Goal: Information Seeking & Learning: Learn about a topic

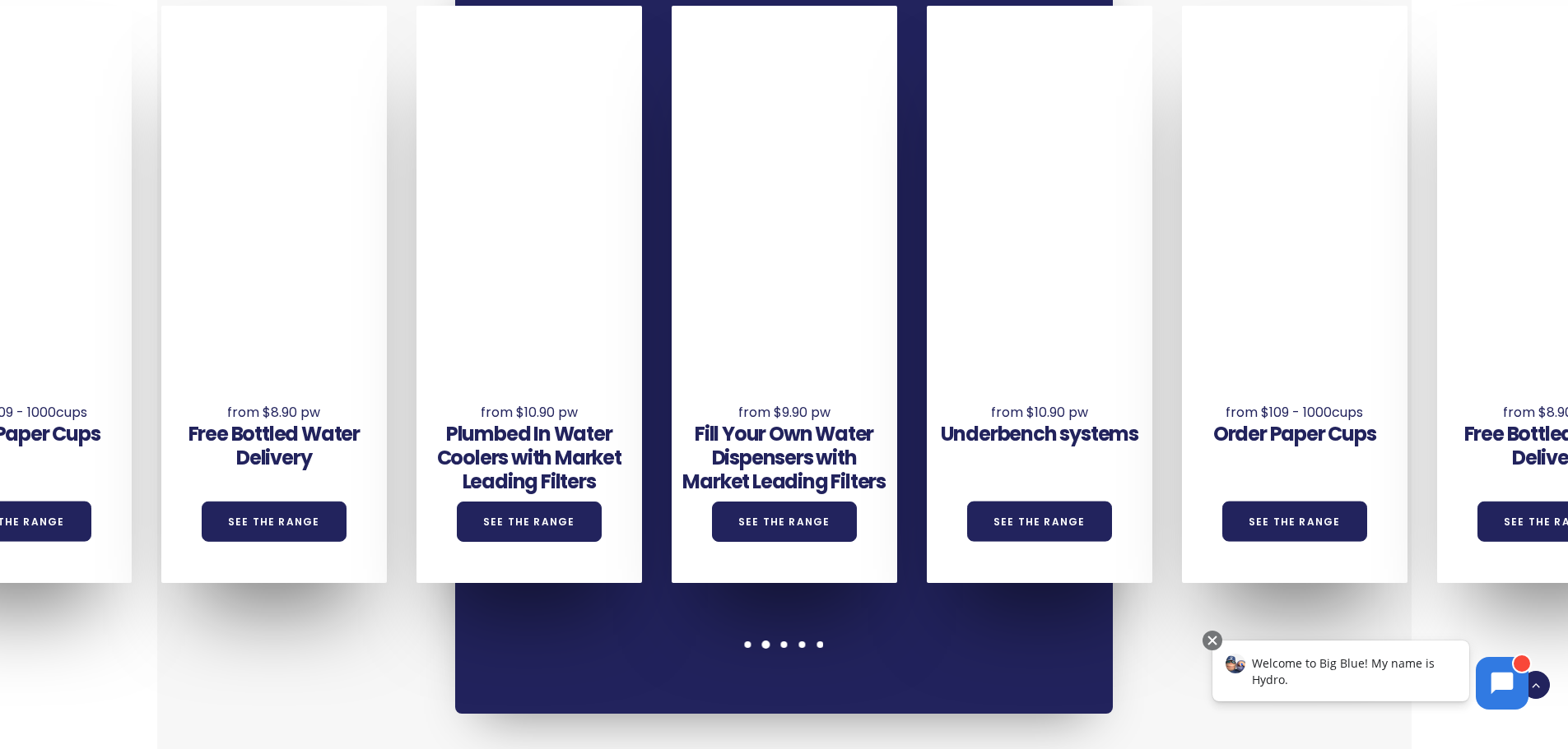
scroll to position [1316, 0]
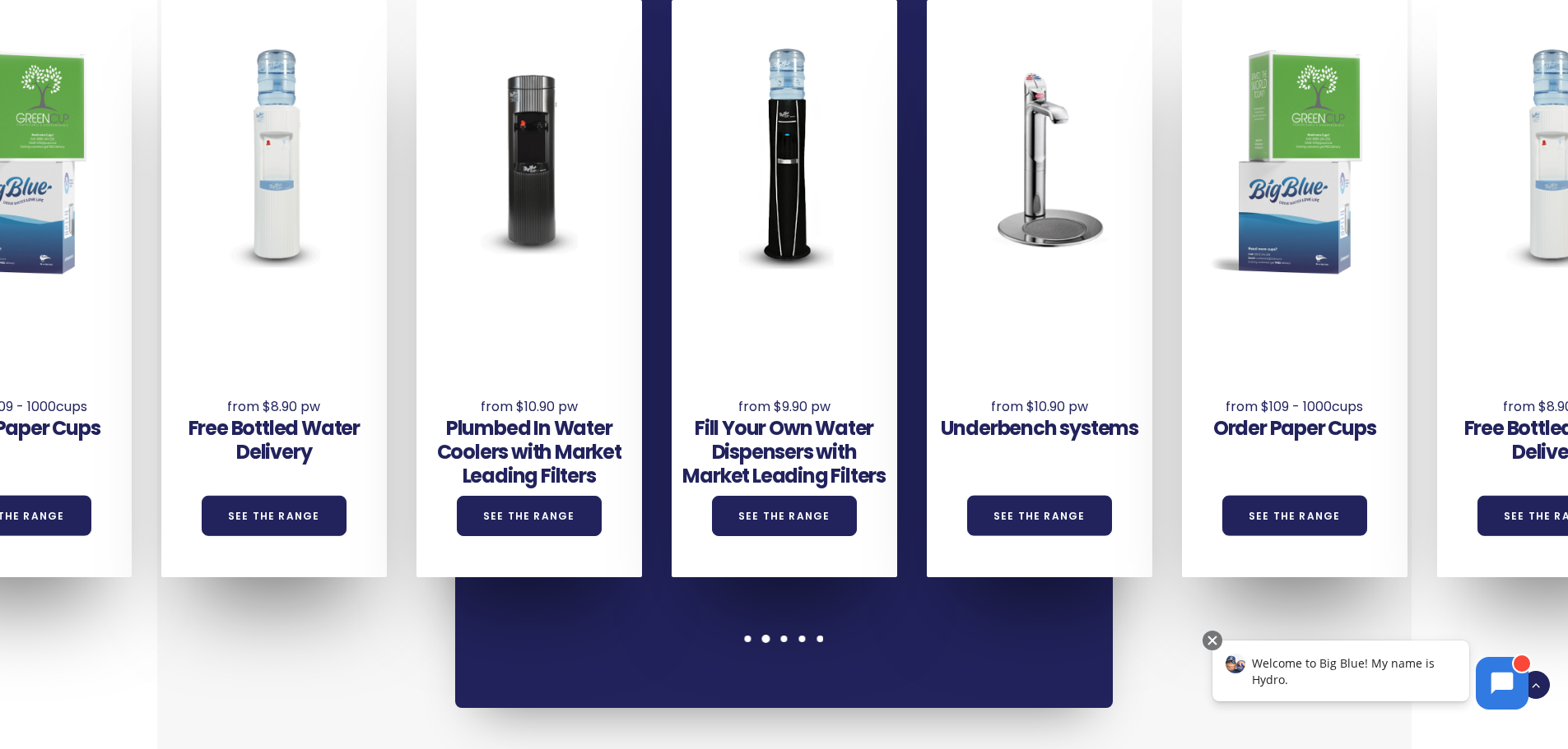
click at [696, 585] on div "Underbench systems See the Range Order Paper Cups See the Range Free Bottled Wa…" at bounding box center [784, 324] width 657 height 768
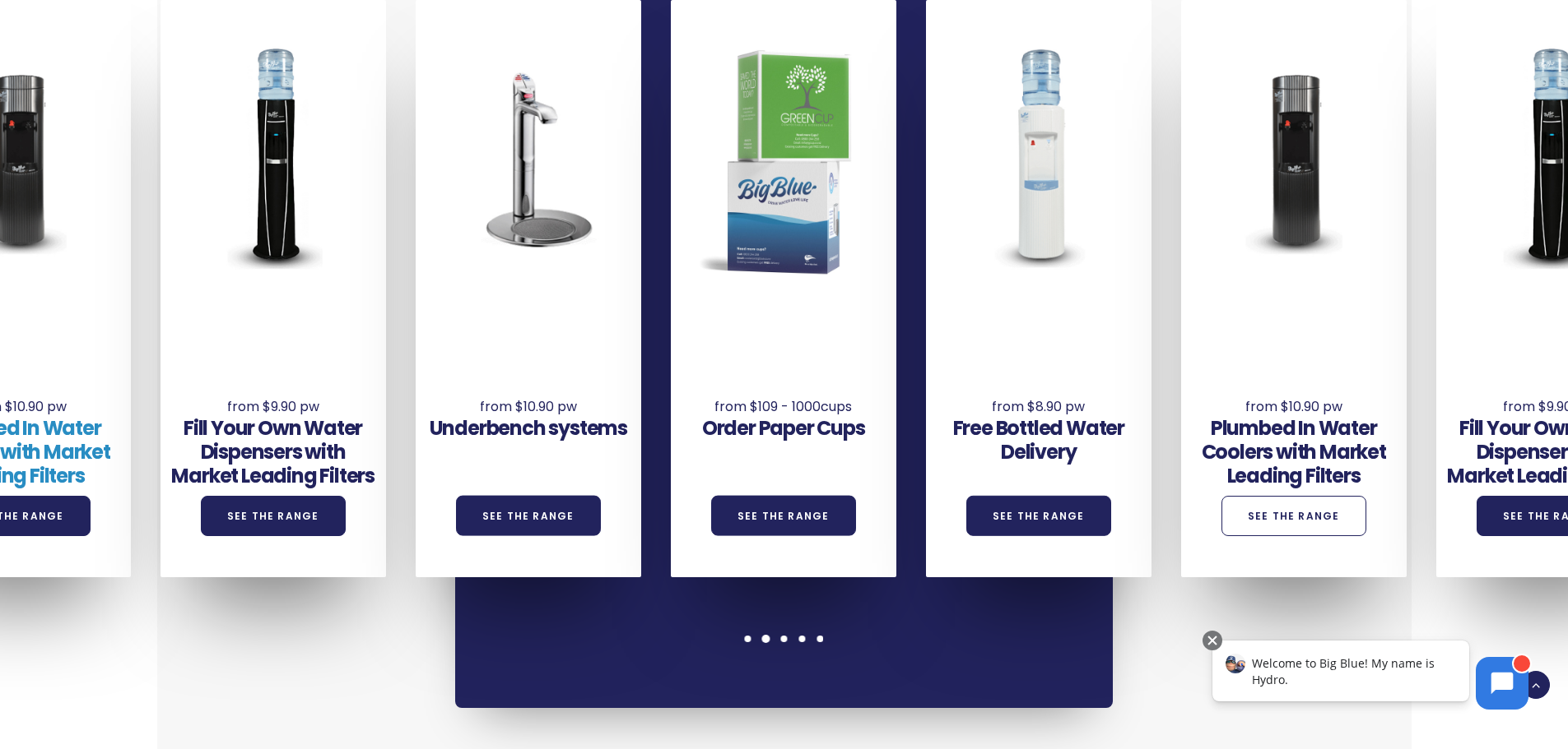
drag, startPoint x: 578, startPoint y: 419, endPoint x: 1395, endPoint y: 488, distance: 819.9
click at [1393, 488] on div "Underbench systems See the Range Order Paper Cups See the Range Free Bottled Wa…" at bounding box center [544, 289] width 3062 height 578
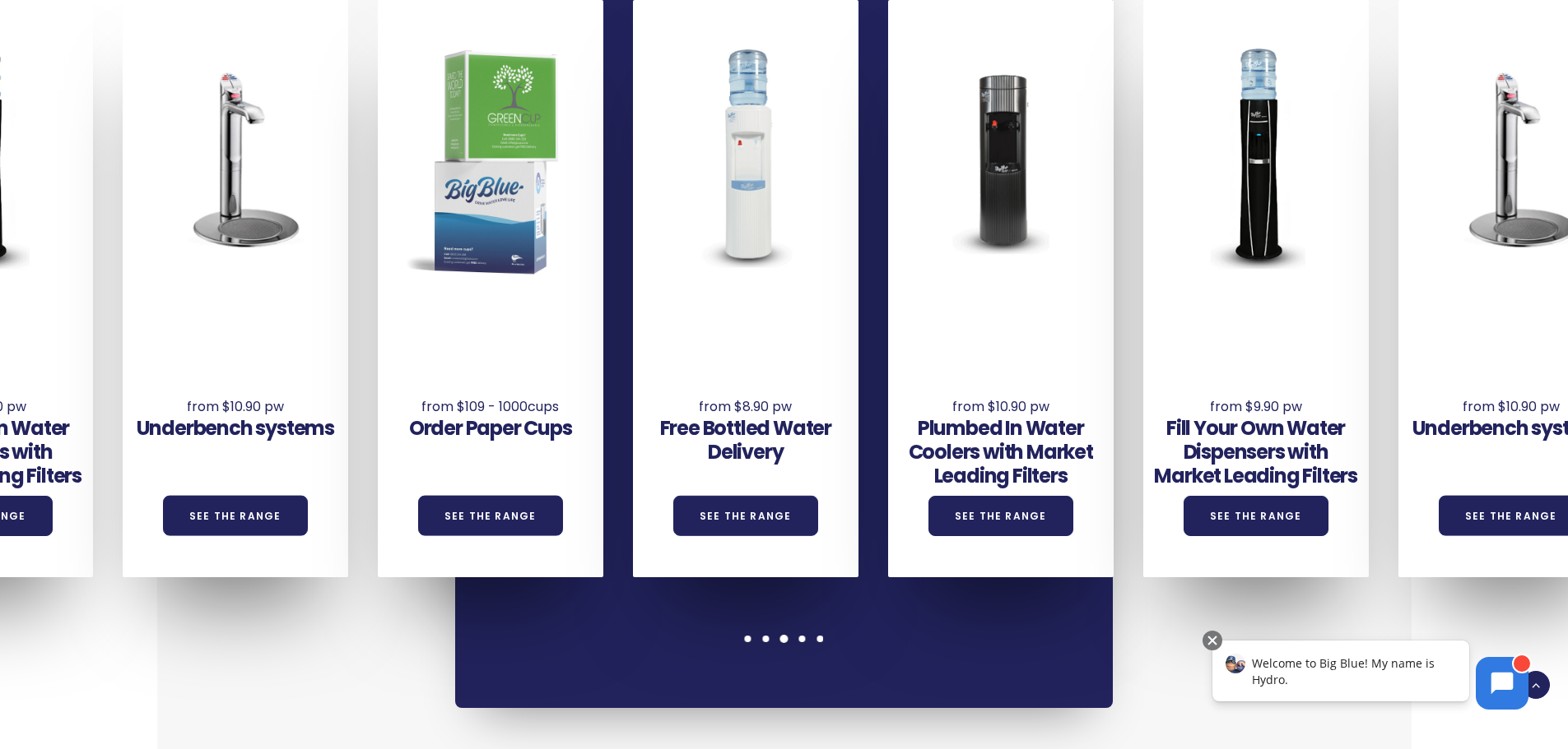
drag, startPoint x: 451, startPoint y: 322, endPoint x: 1184, endPoint y: 348, distance: 733.5
click at [1182, 348] on div "Underbench systems See the Range Order Paper Cups See the Range Free Bottled Wa…" at bounding box center [251, 289] width 3062 height 578
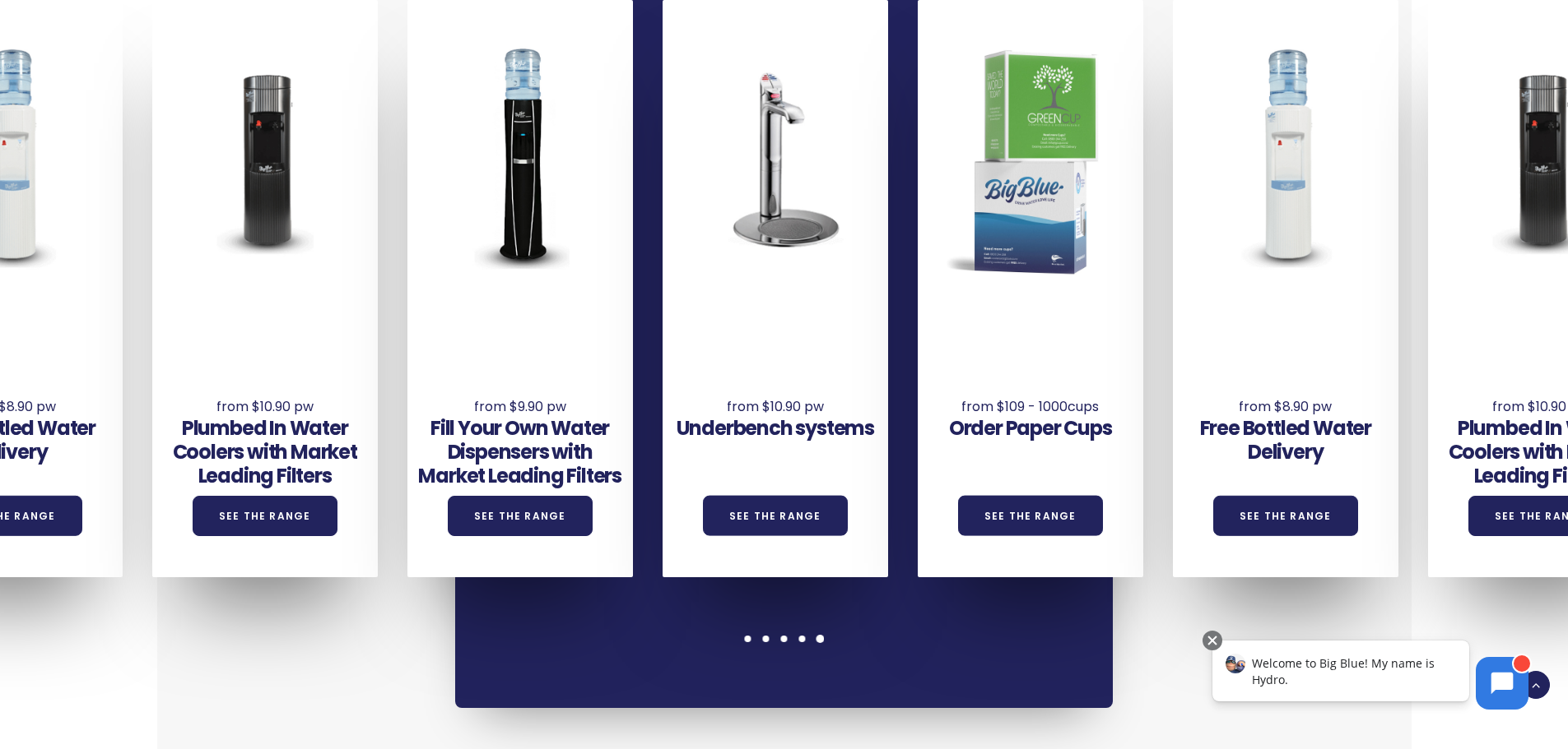
click at [952, 351] on div "Order Paper Cups See the Range" at bounding box center [1030, 398] width 225 height 181
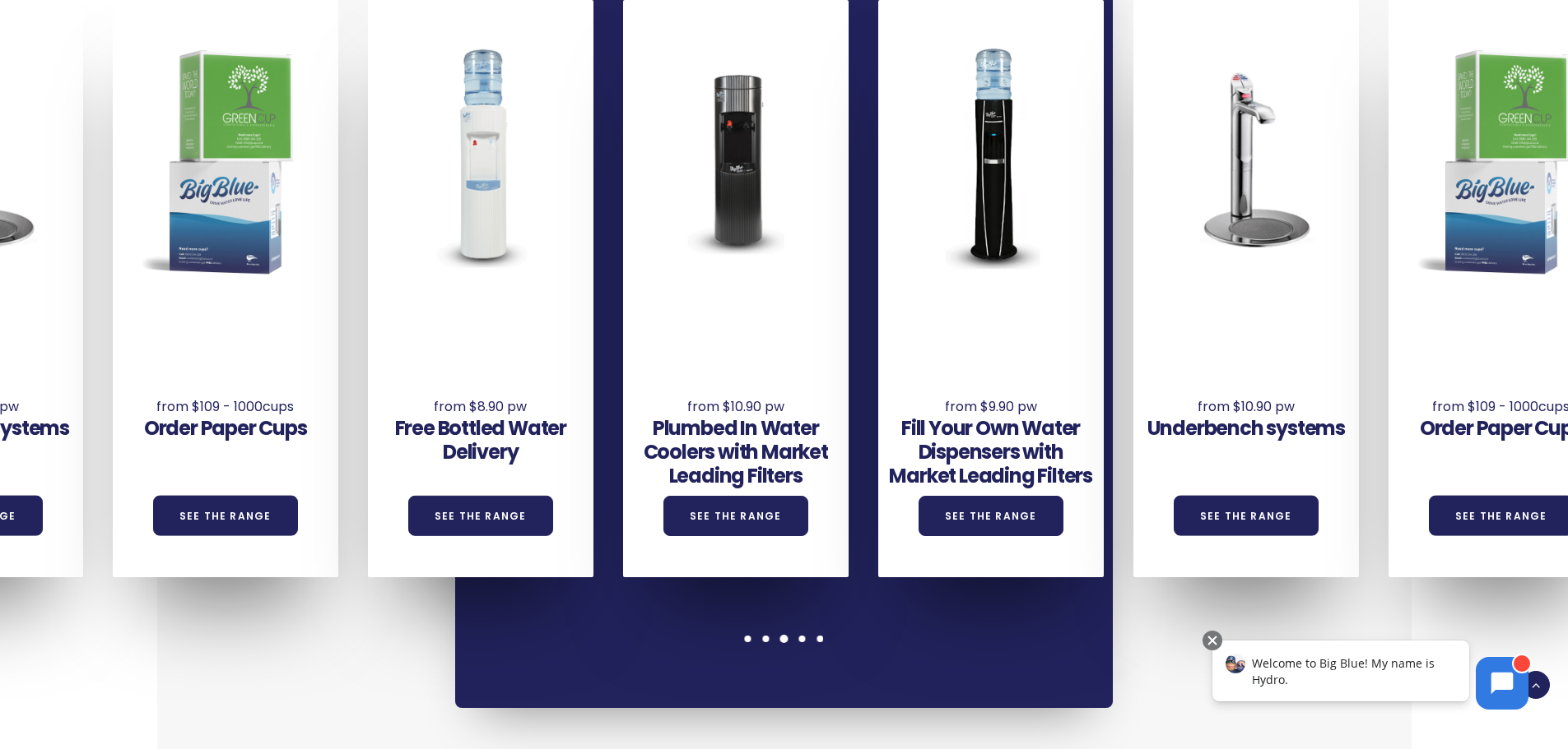
click at [785, 322] on div "Plumbed In Water Coolers with Market Leading Filters See the Range" at bounding box center [736, 421] width 225 height 228
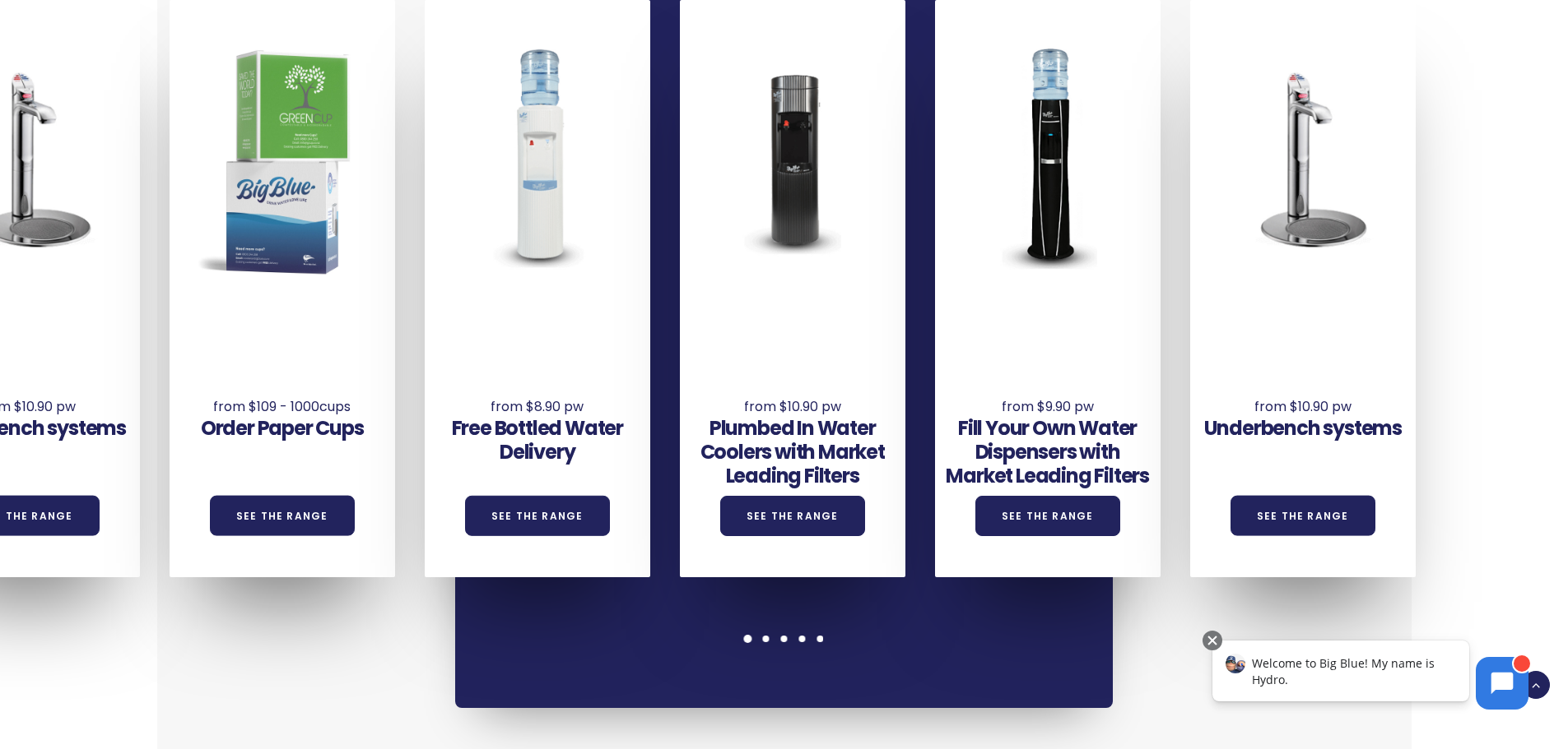
drag, startPoint x: 379, startPoint y: 299, endPoint x: 965, endPoint y: 311, distance: 586.1
click at [954, 311] on div "Underbench systems See the Range Order Paper Cups See the Range Free Bottled Wa…" at bounding box center [42, 289] width 3062 height 578
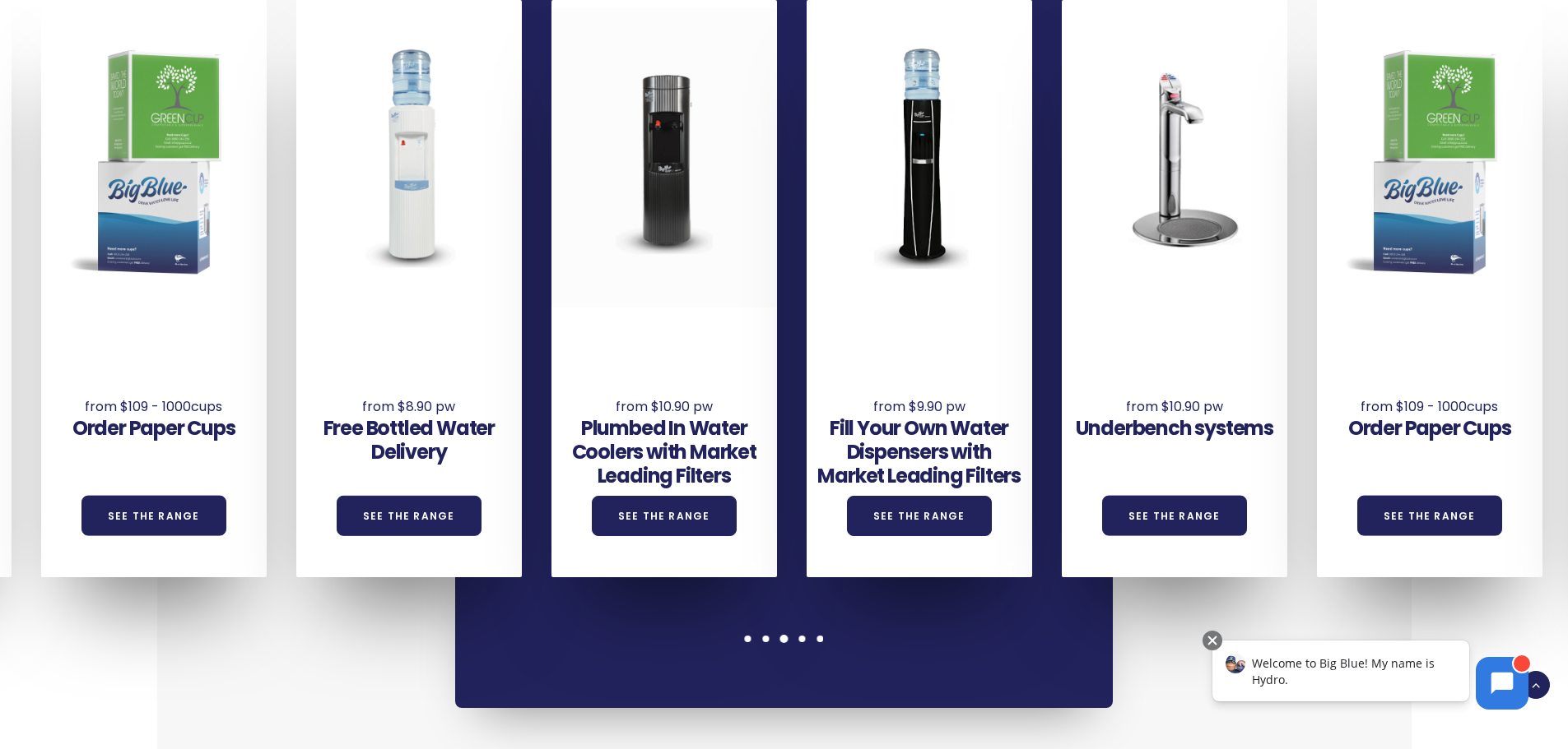
drag, startPoint x: 381, startPoint y: 265, endPoint x: 814, endPoint y: 273, distance: 433.1
click at [777, 273] on div at bounding box center [664, 158] width 225 height 300
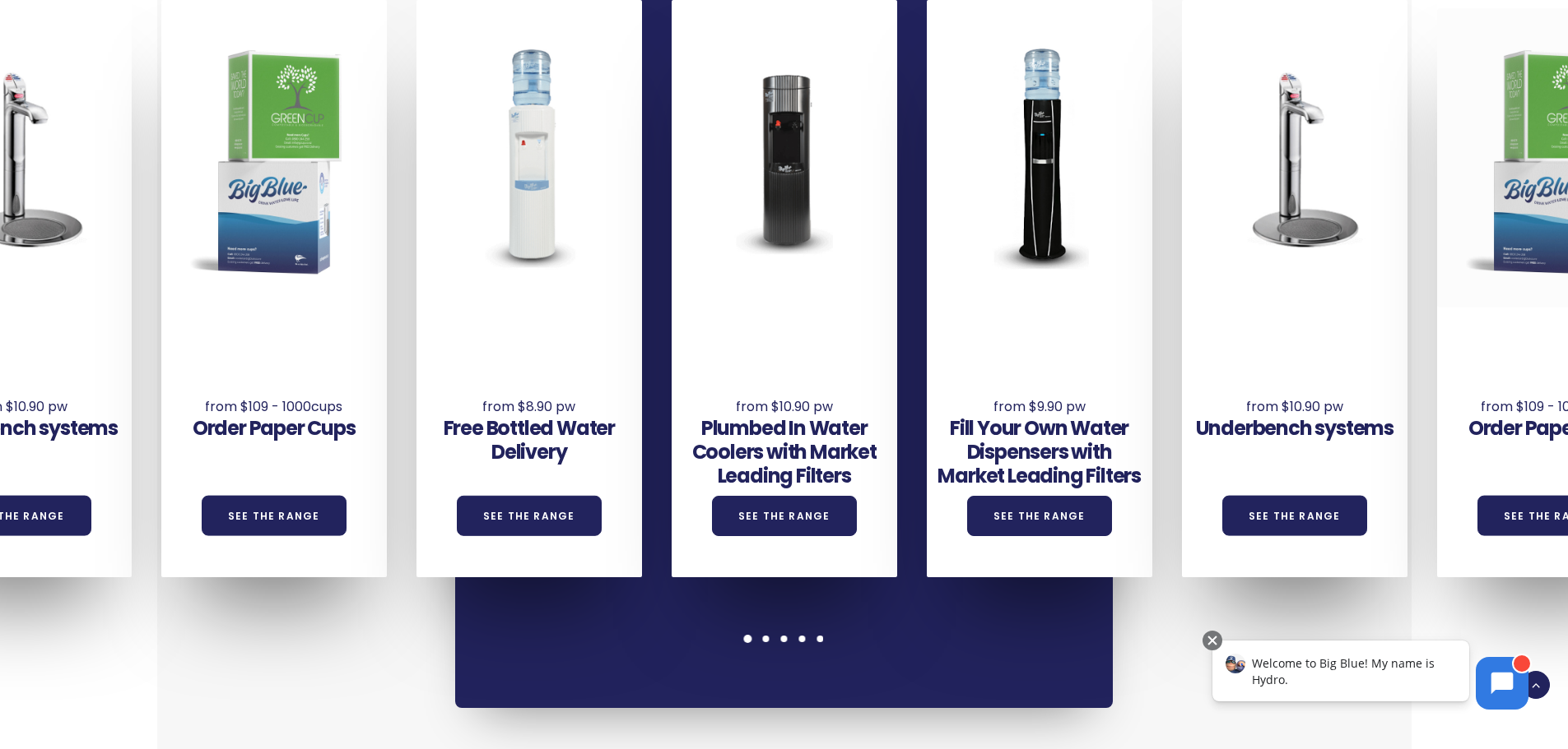
drag, startPoint x: 340, startPoint y: 233, endPoint x: 1113, endPoint y: 255, distance: 773.3
click at [1106, 255] on div "Underbench systems See the Range Order Paper Cups See the Range Free Bottled Wa…" at bounding box center [1309, 289] width 3062 height 578
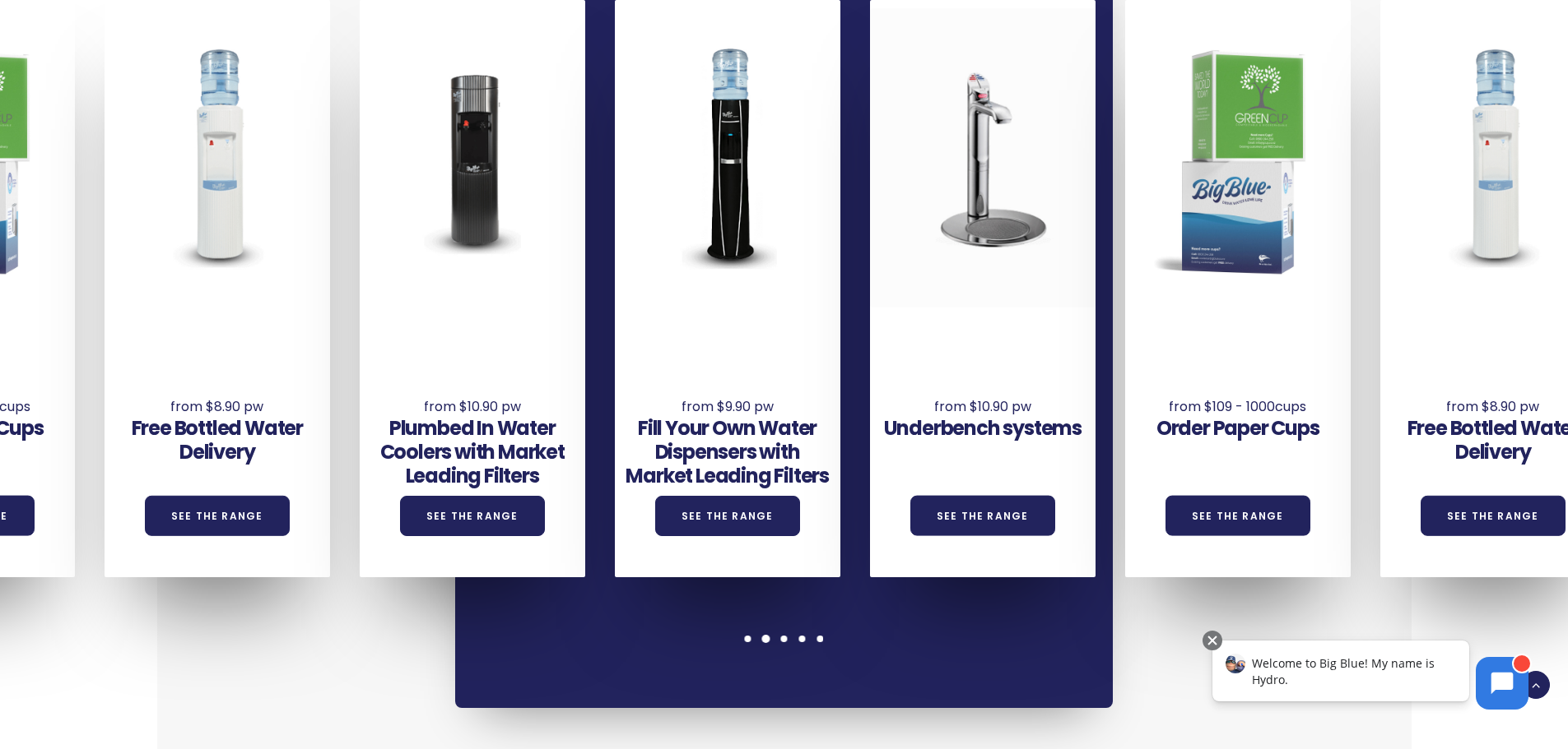
drag, startPoint x: 1100, startPoint y: 267, endPoint x: 495, endPoint y: 220, distance: 606.8
click at [870, 220] on div "Underbench systems See the Range" at bounding box center [997, 289] width 255 height 578
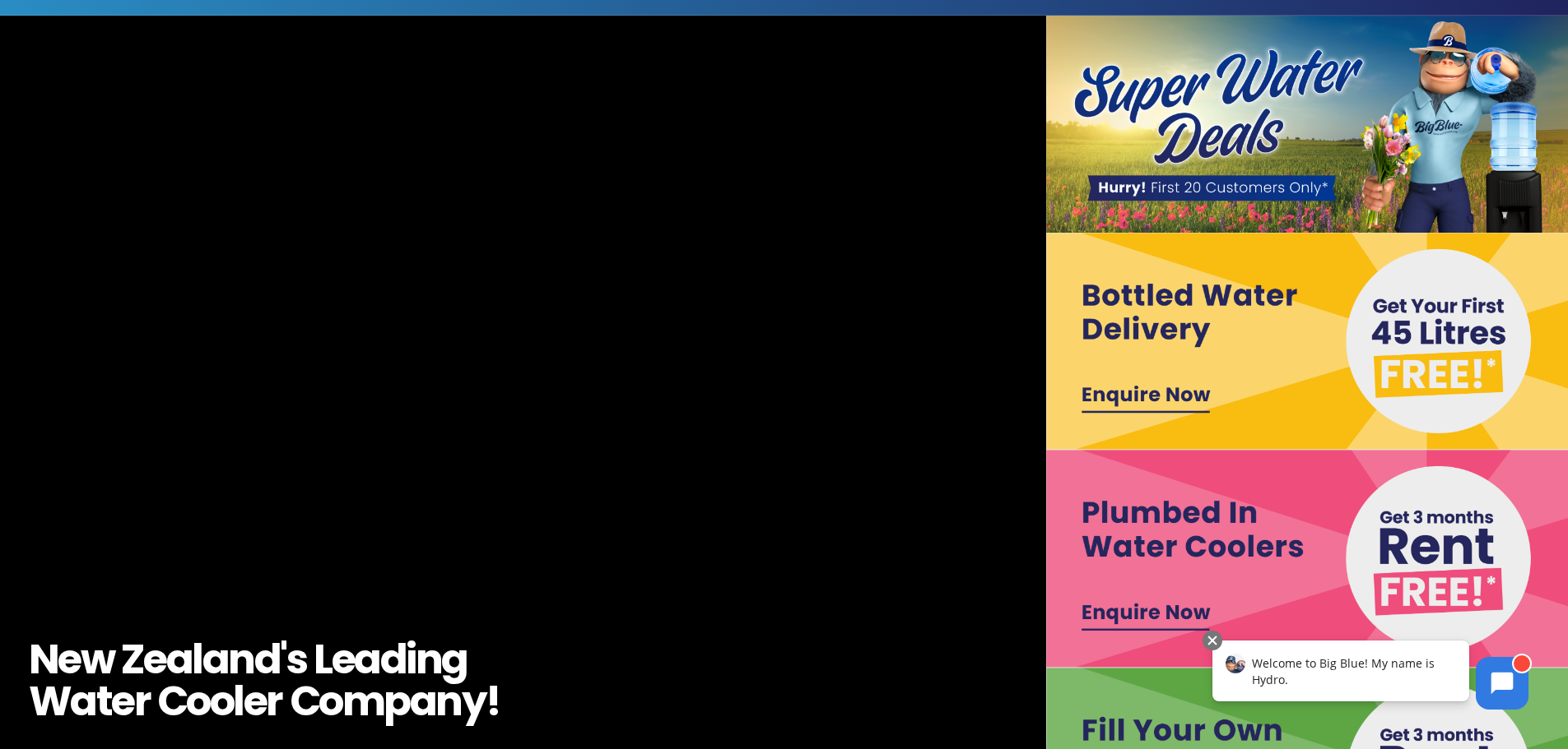
scroll to position [0, 0]
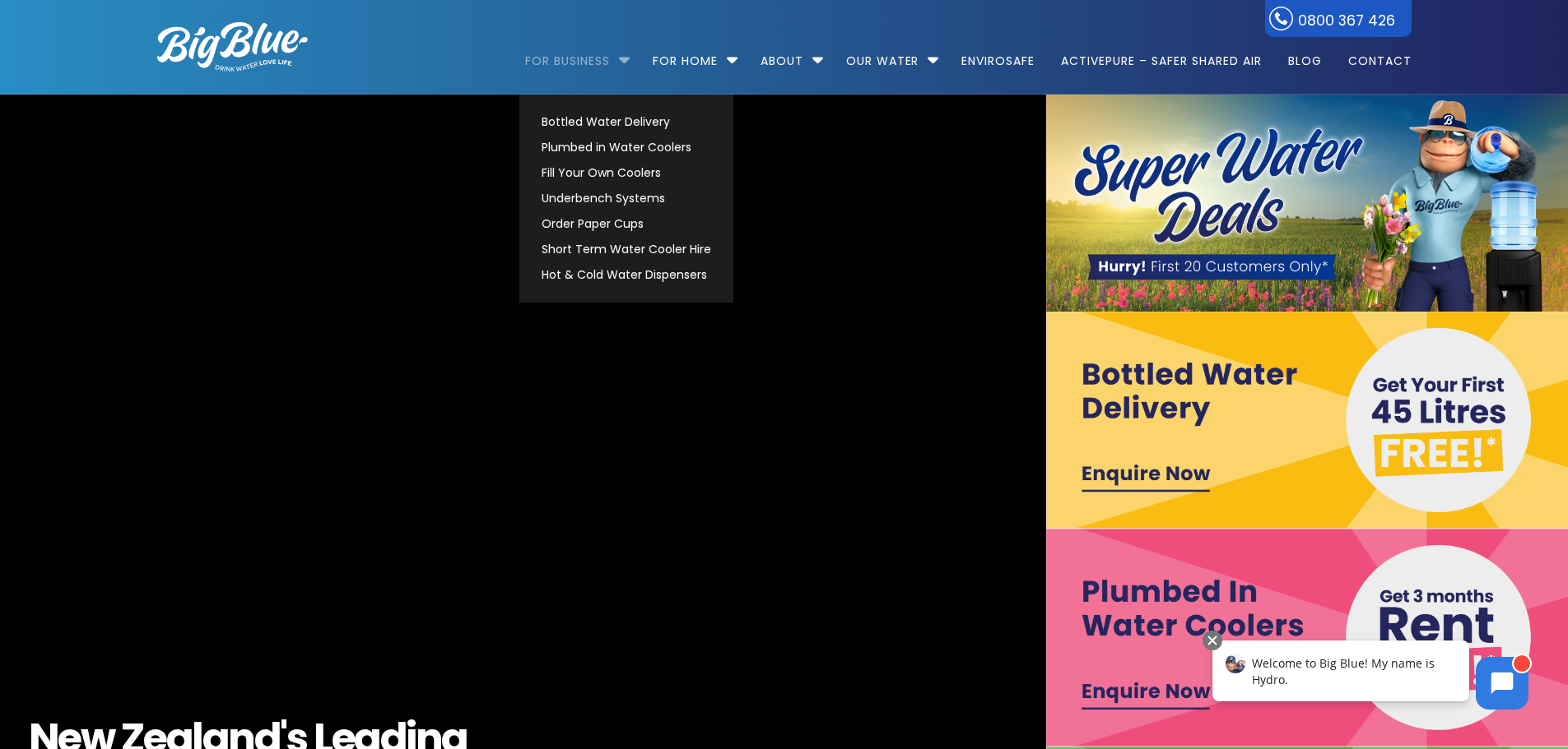
click at [546, 60] on link "For Business" at bounding box center [573, 53] width 96 height 106
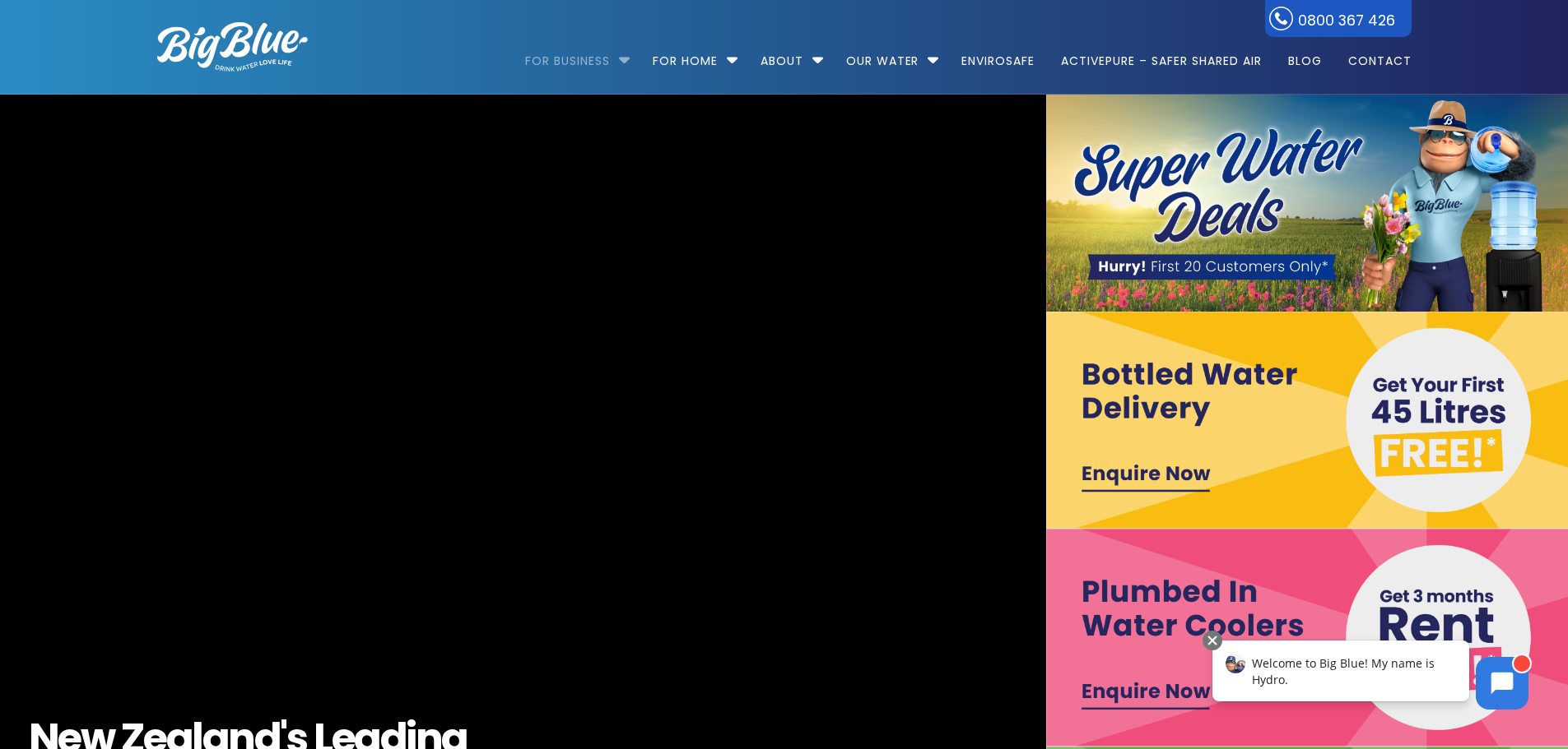
click at [547, 60] on link "For Business" at bounding box center [573, 53] width 96 height 106
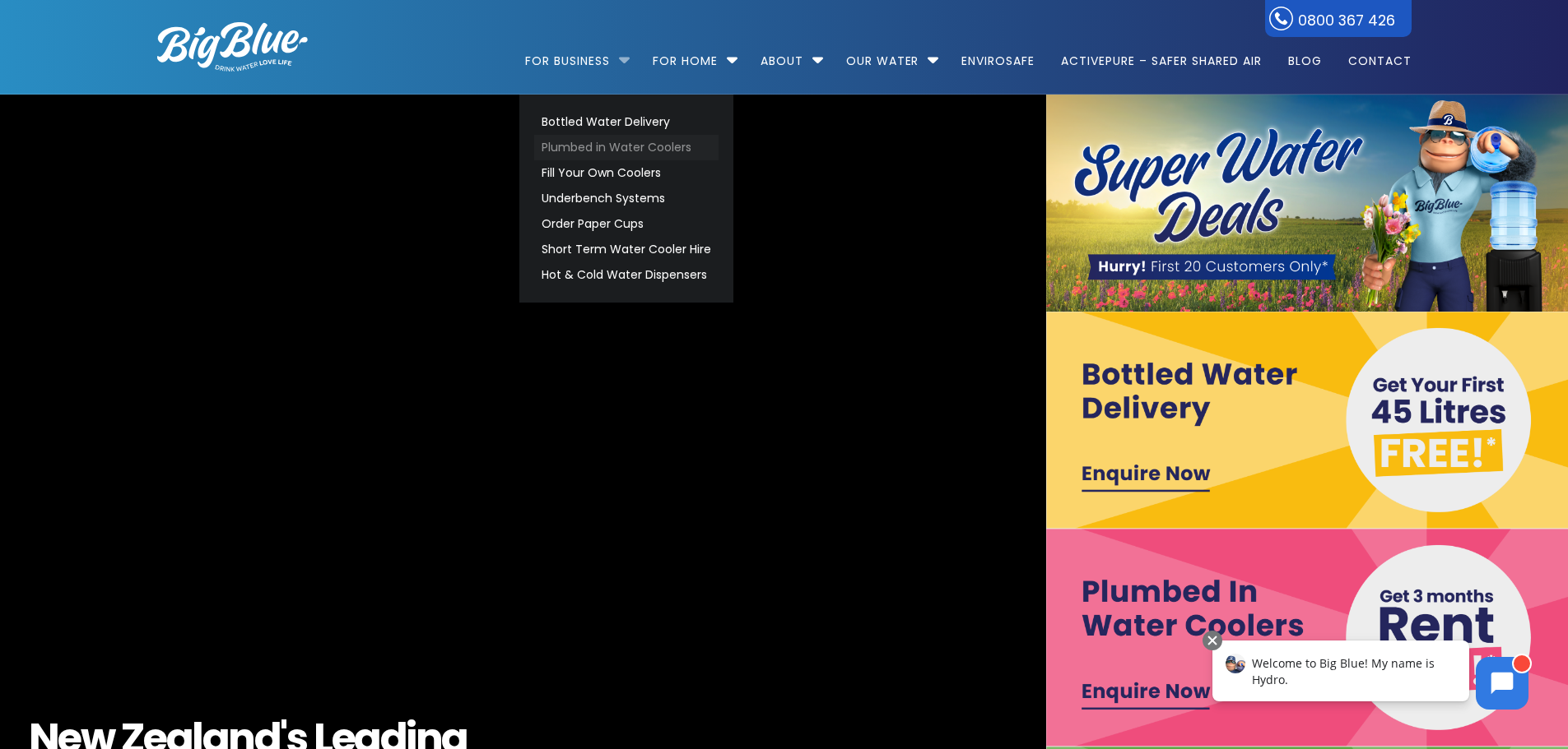
click at [615, 150] on link "Plumbed in Water Coolers" at bounding box center [626, 148] width 184 height 25
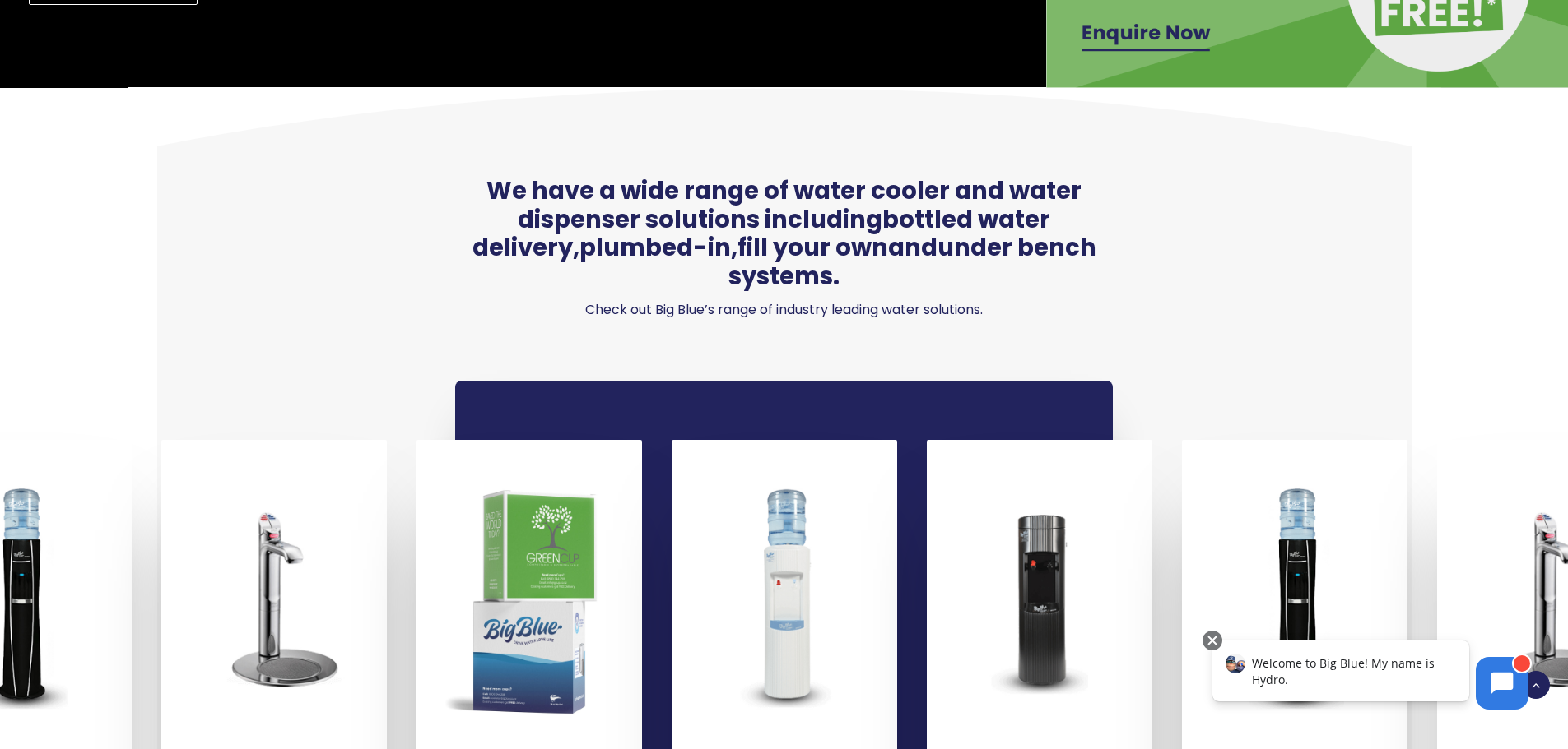
scroll to position [905, 0]
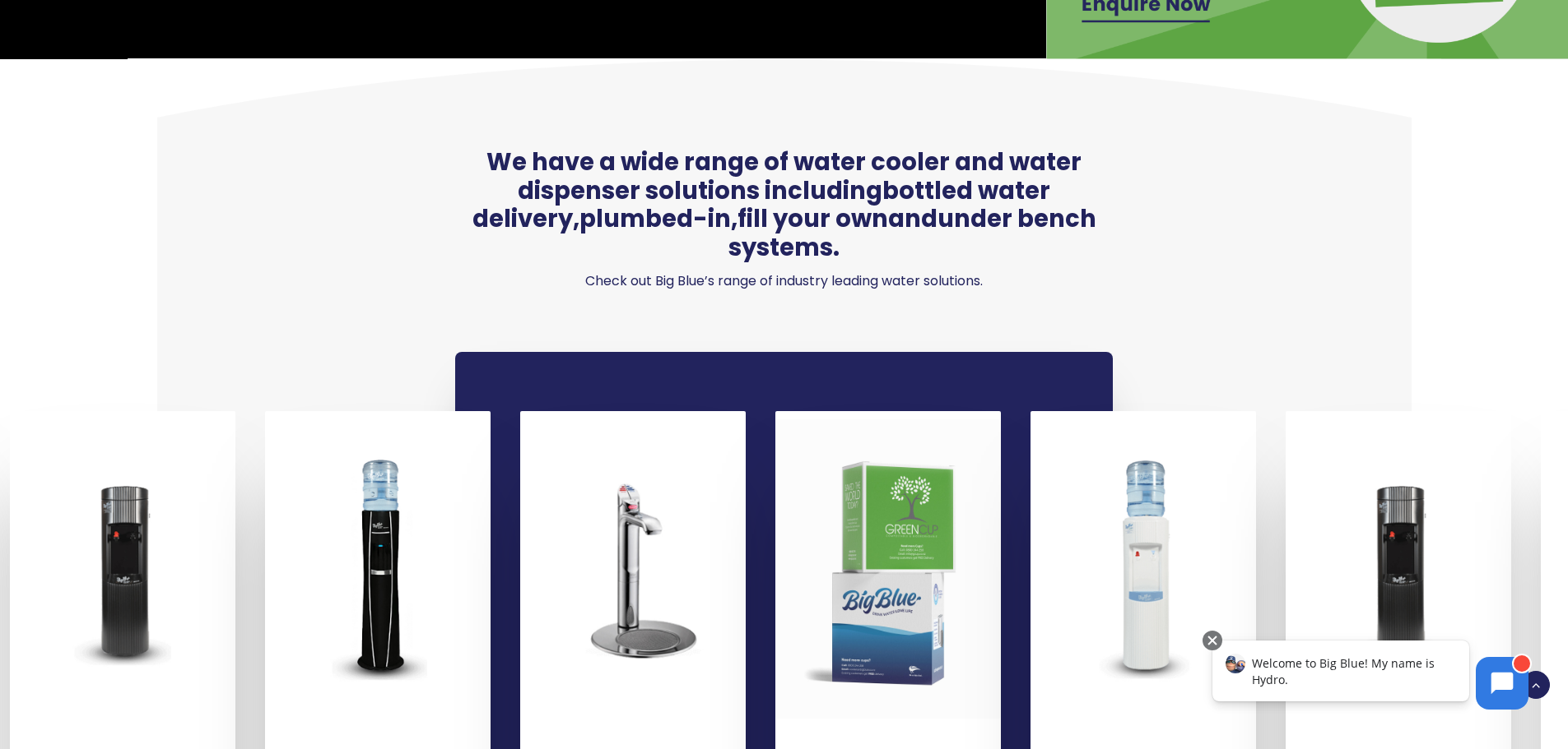
drag, startPoint x: 451, startPoint y: 459, endPoint x: 858, endPoint y: 480, distance: 407.5
click at [858, 480] on div at bounding box center [888, 570] width 225 height 300
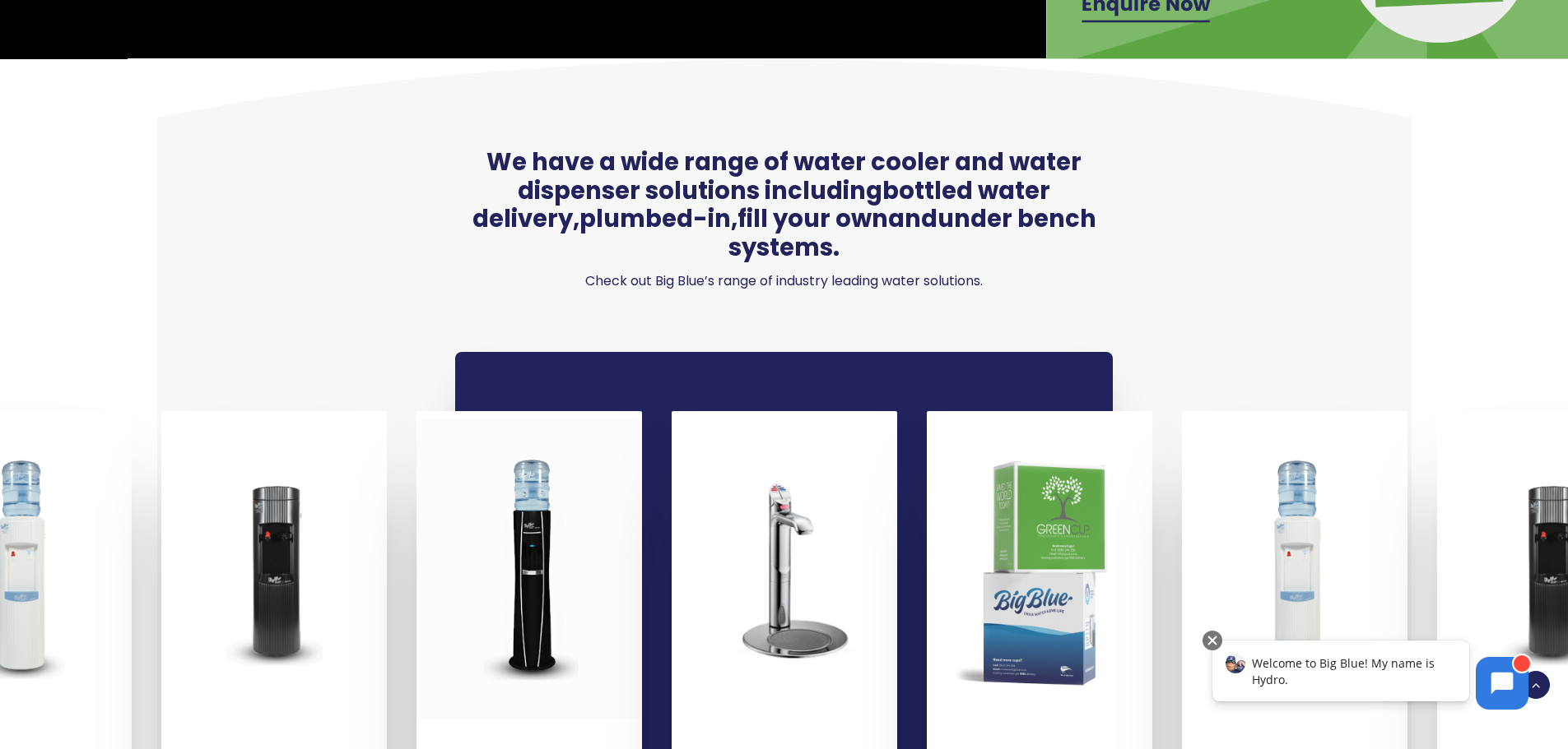
drag, startPoint x: 569, startPoint y: 461, endPoint x: 935, endPoint y: 480, distance: 366.5
click at [641, 480] on div at bounding box center [529, 570] width 225 height 300
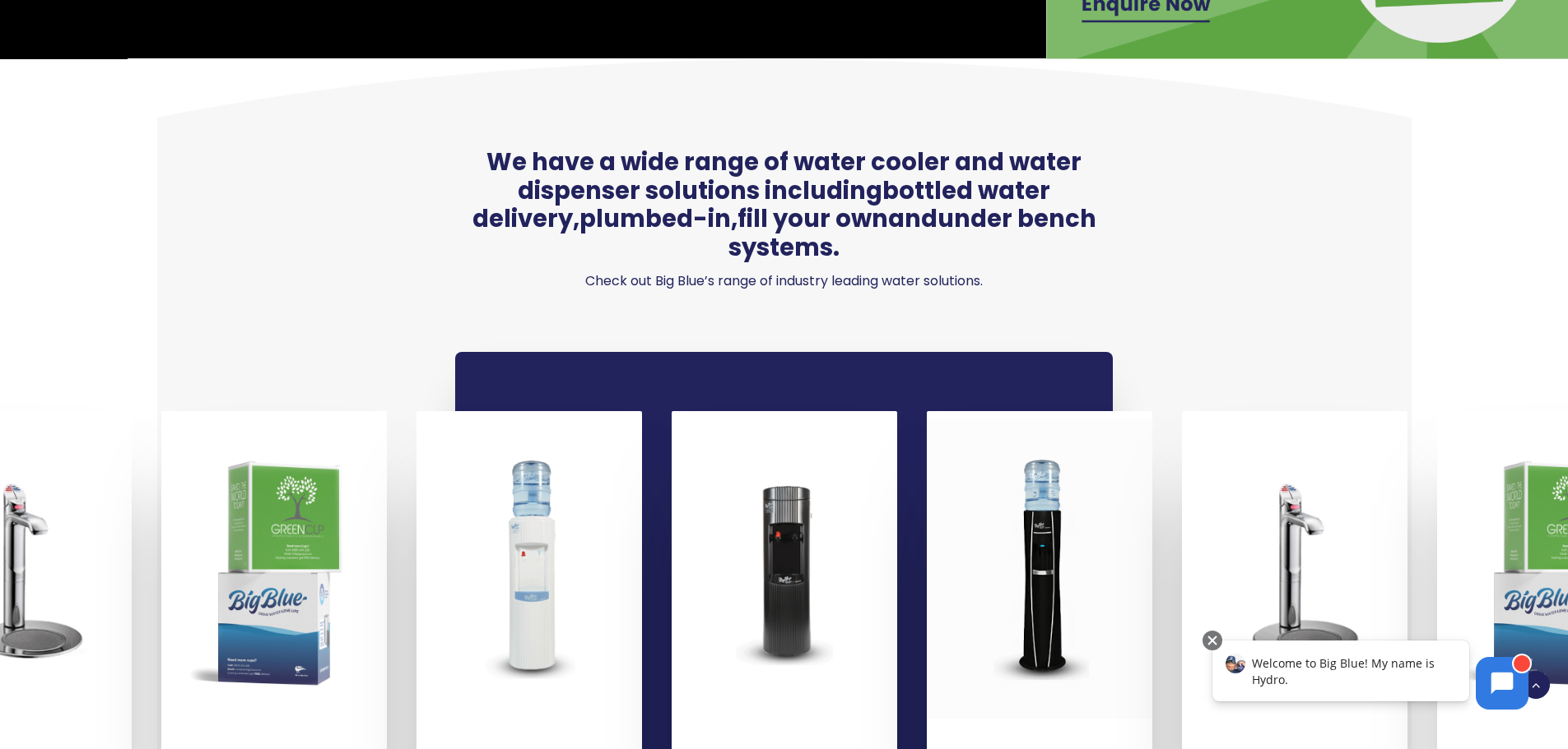
drag, startPoint x: 858, startPoint y: 477, endPoint x: 1090, endPoint y: 511, distance: 234.5
click at [1088, 510] on div "Underbench systems See the Range Order Paper Cups See the Range Free Bottled Wa…" at bounding box center [1309, 700] width 3062 height 578
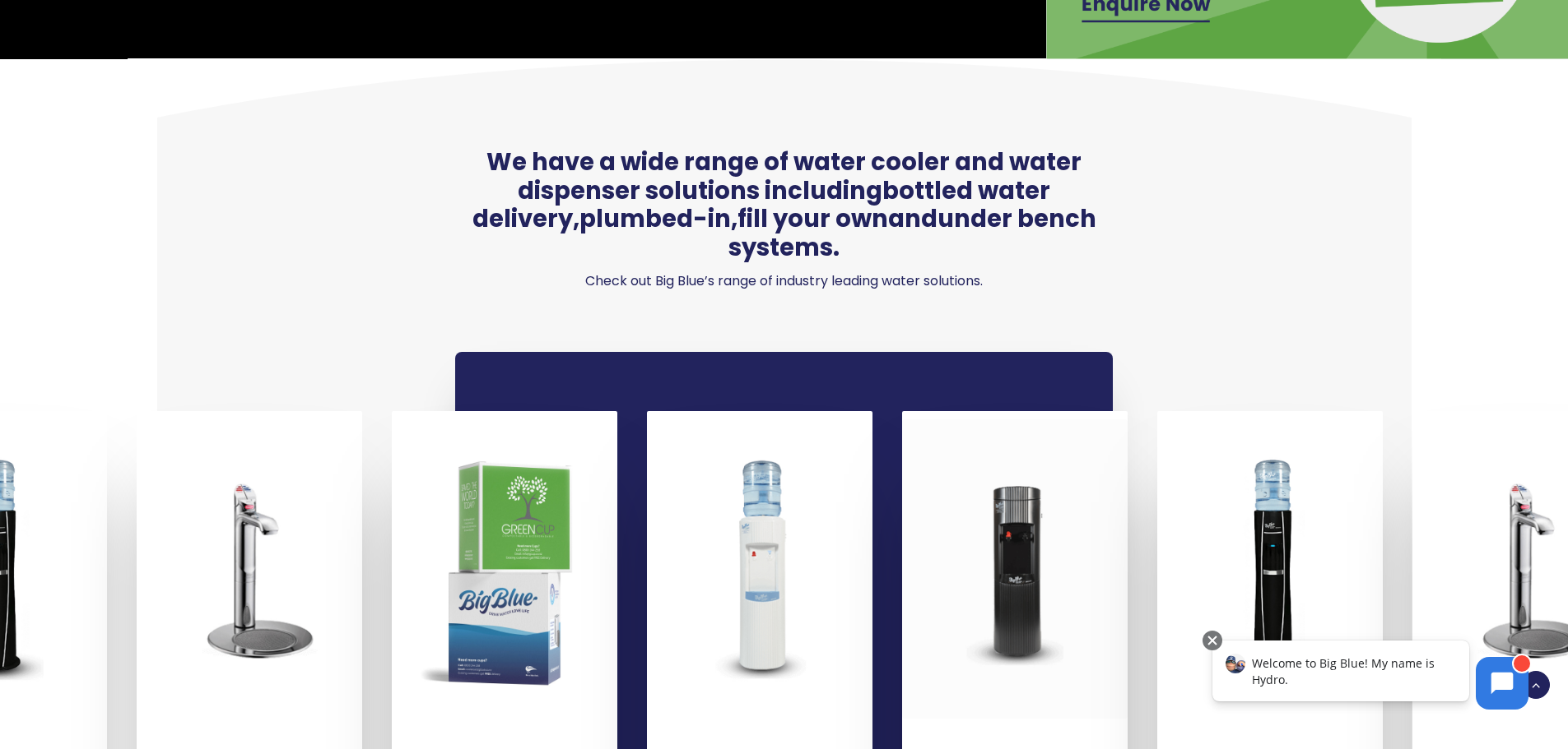
drag, startPoint x: 891, startPoint y: 552, endPoint x: 1309, endPoint y: 468, distance: 426.4
click at [1307, 468] on div "Underbench systems See the Range Order Paper Cups See the Range Free Bottled Wa…" at bounding box center [264, 700] width 3062 height 578
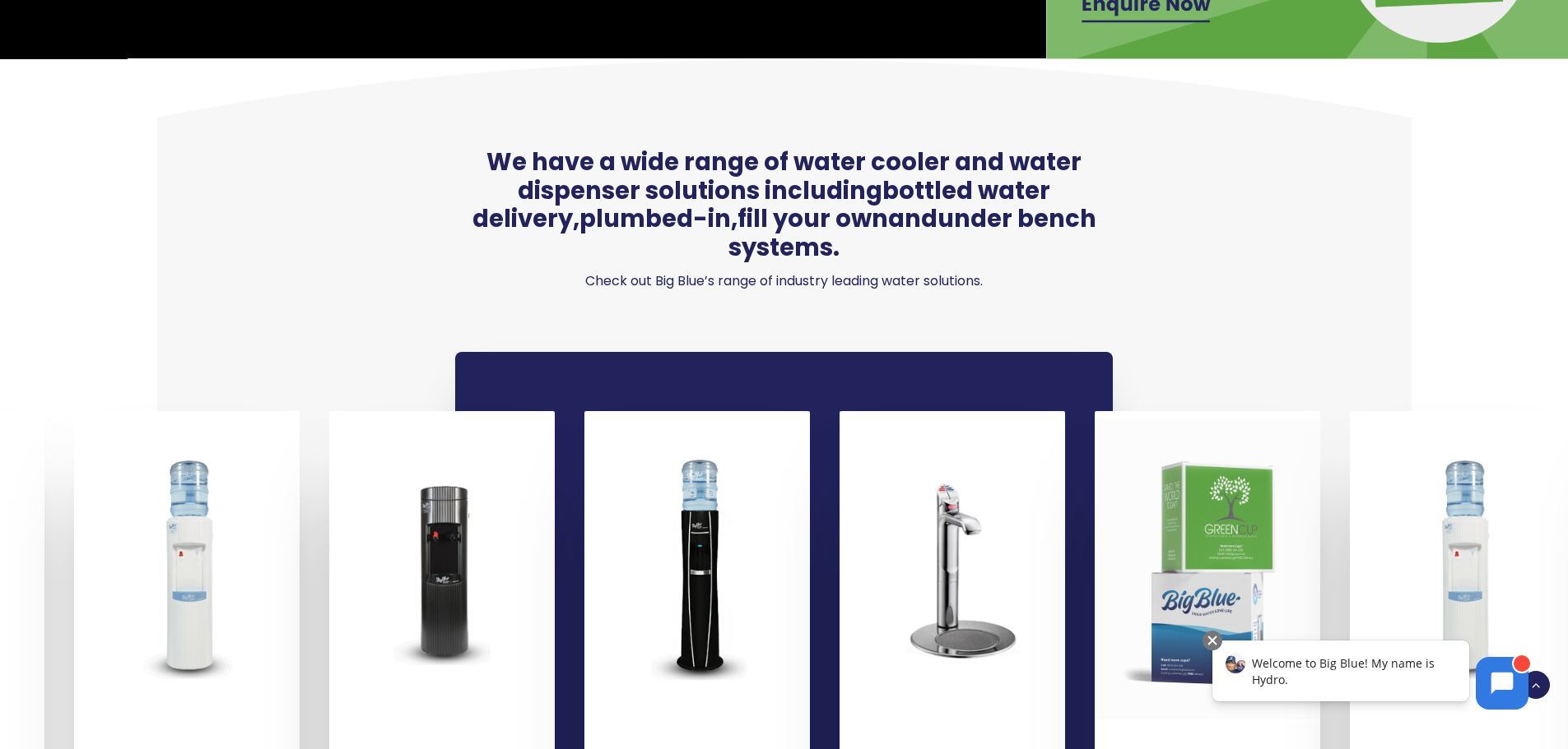
drag, startPoint x: 1126, startPoint y: 497, endPoint x: 1265, endPoint y: 498, distance: 139.0
click at [1264, 498] on div at bounding box center [1208, 570] width 225 height 300
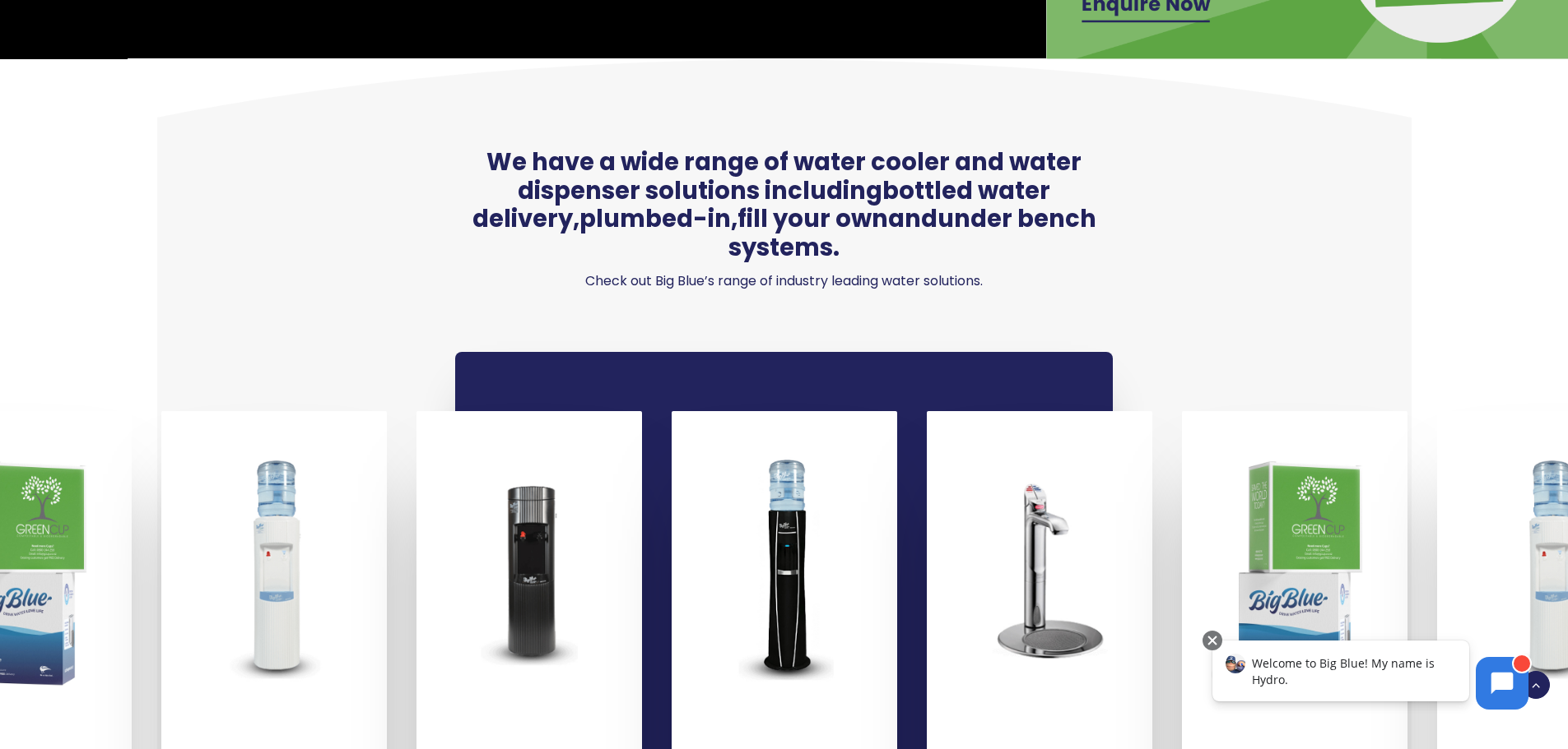
drag, startPoint x: 1112, startPoint y: 513, endPoint x: 1387, endPoint y: 483, distance: 276.6
click at [1380, 484] on div "Underbench systems See the Range Order Paper Cups See the Range Free Bottled Wa…" at bounding box center [1054, 700] width 3062 height 578
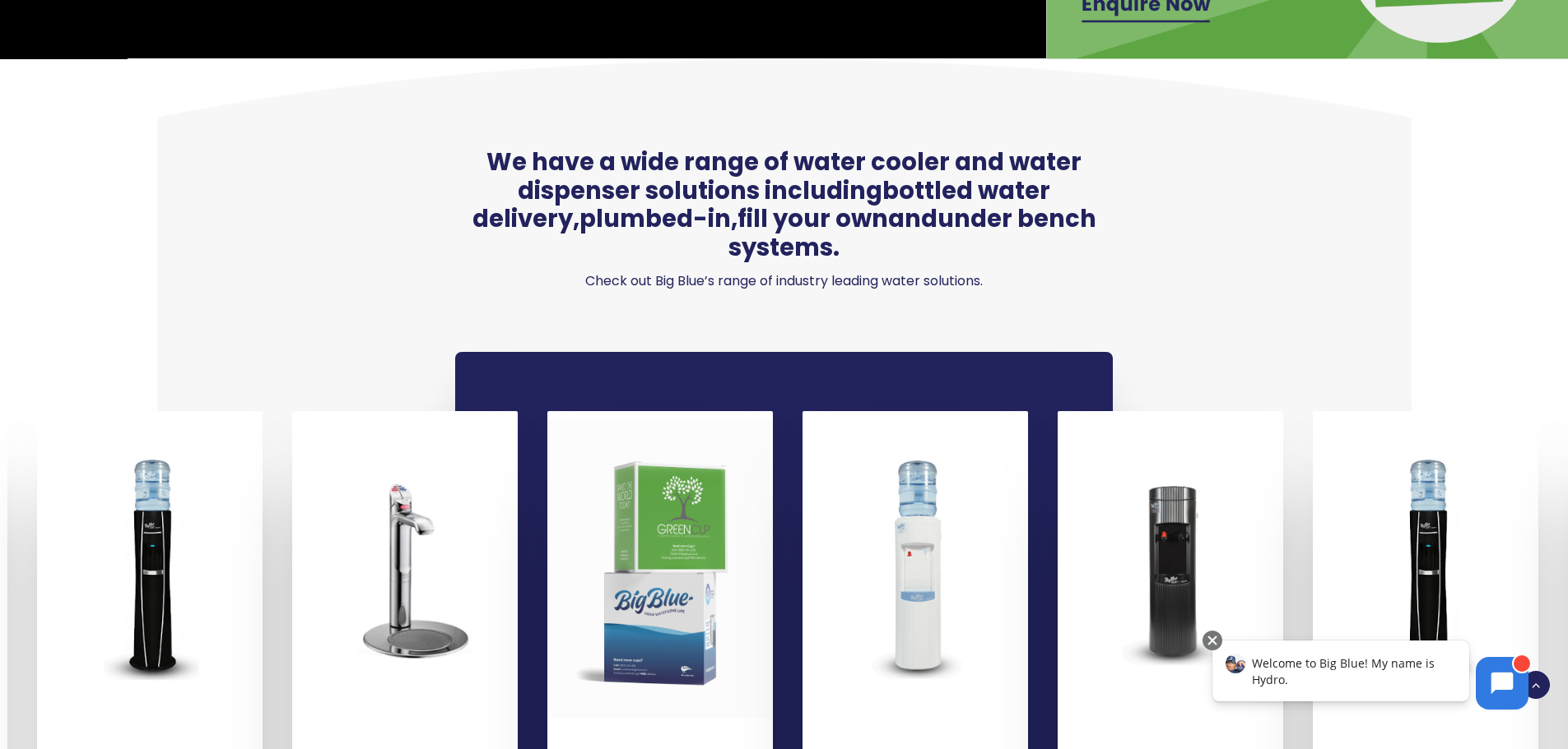
drag, startPoint x: 806, startPoint y: 488, endPoint x: 1076, endPoint y: 496, distance: 270.1
click at [1028, 495] on div at bounding box center [915, 570] width 225 height 300
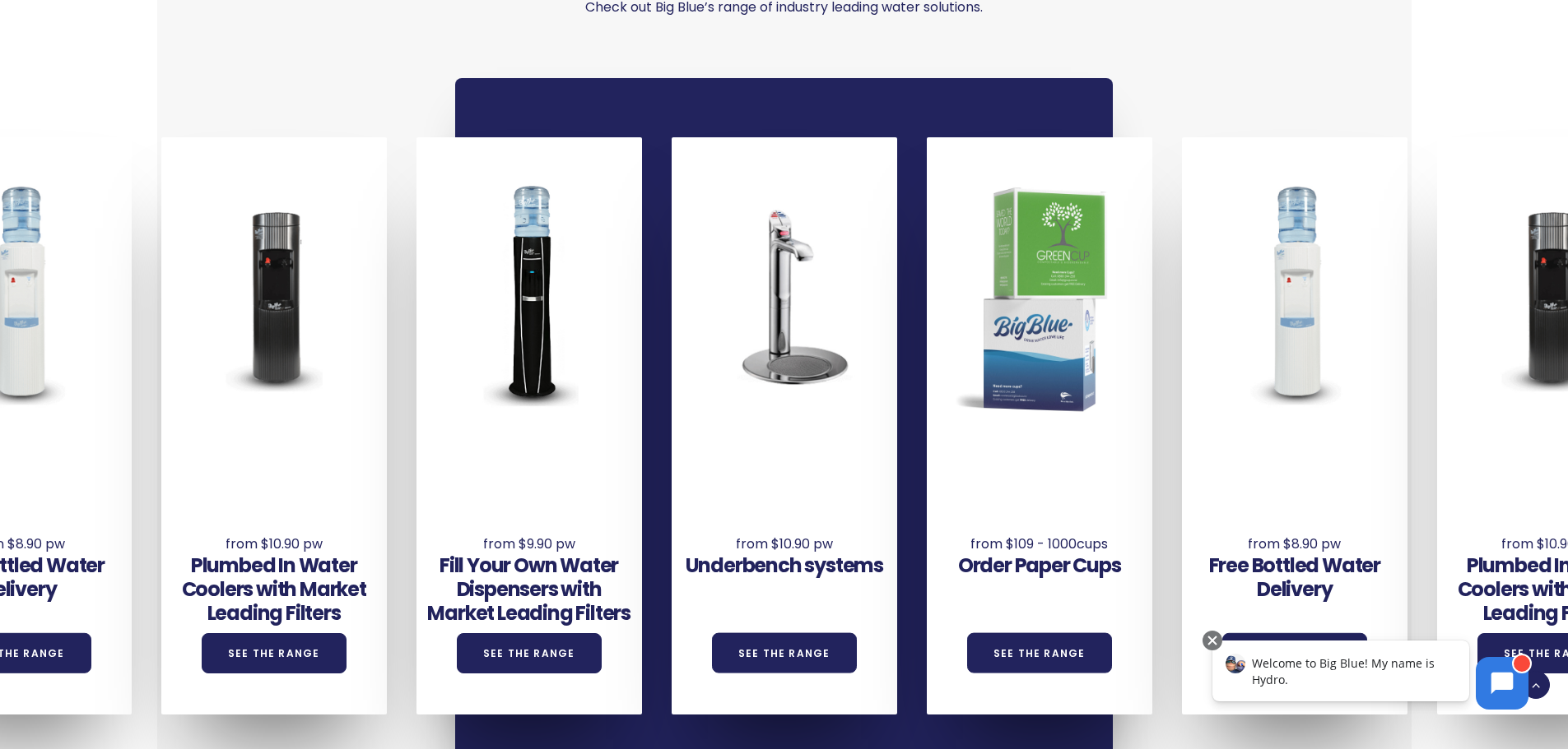
scroll to position [1234, 0]
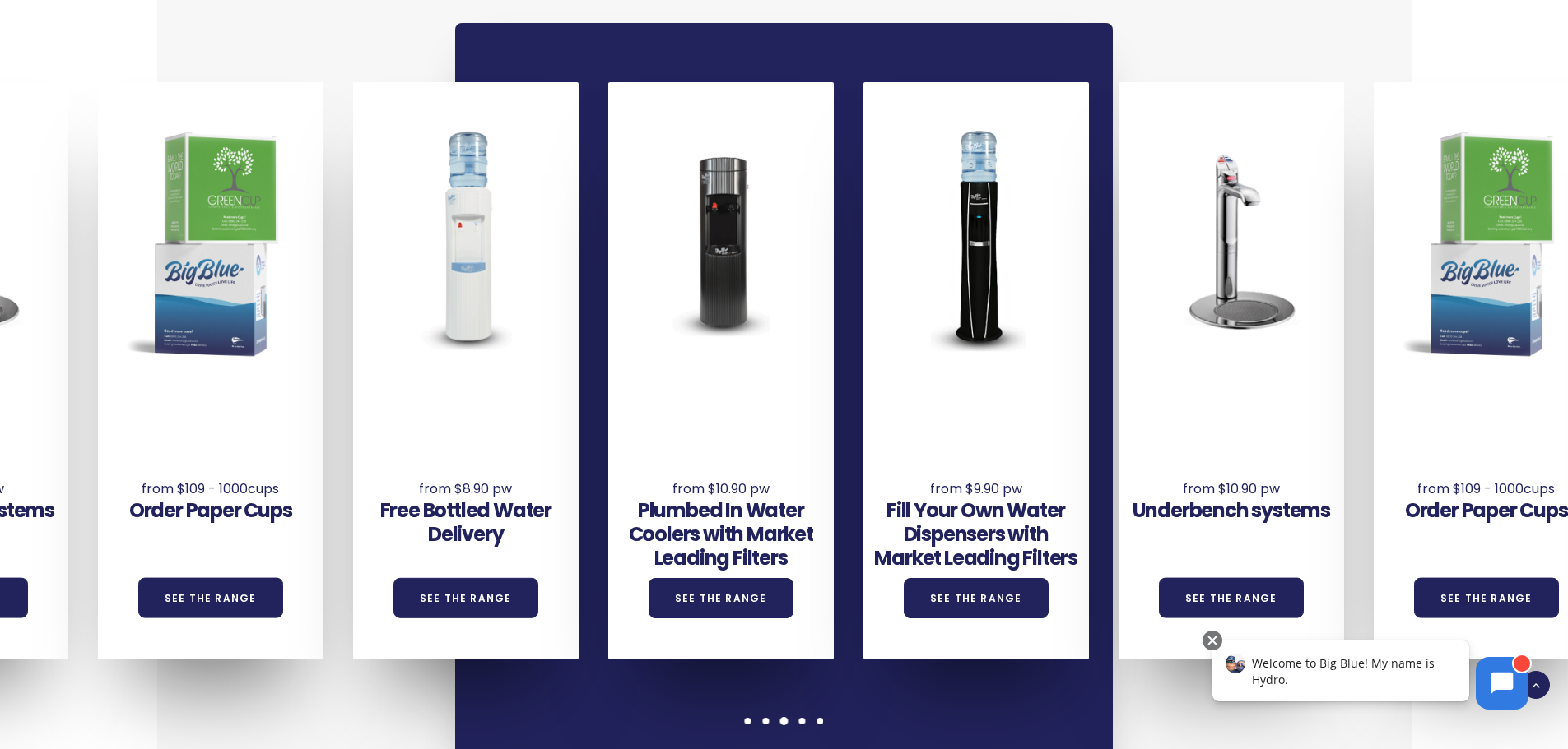
drag, startPoint x: 324, startPoint y: 384, endPoint x: 706, endPoint y: 404, distance: 382.5
click at [706, 404] on div "Plumbed In Water Coolers with Market Leading Filters See the Range" at bounding box center [721, 503] width 225 height 228
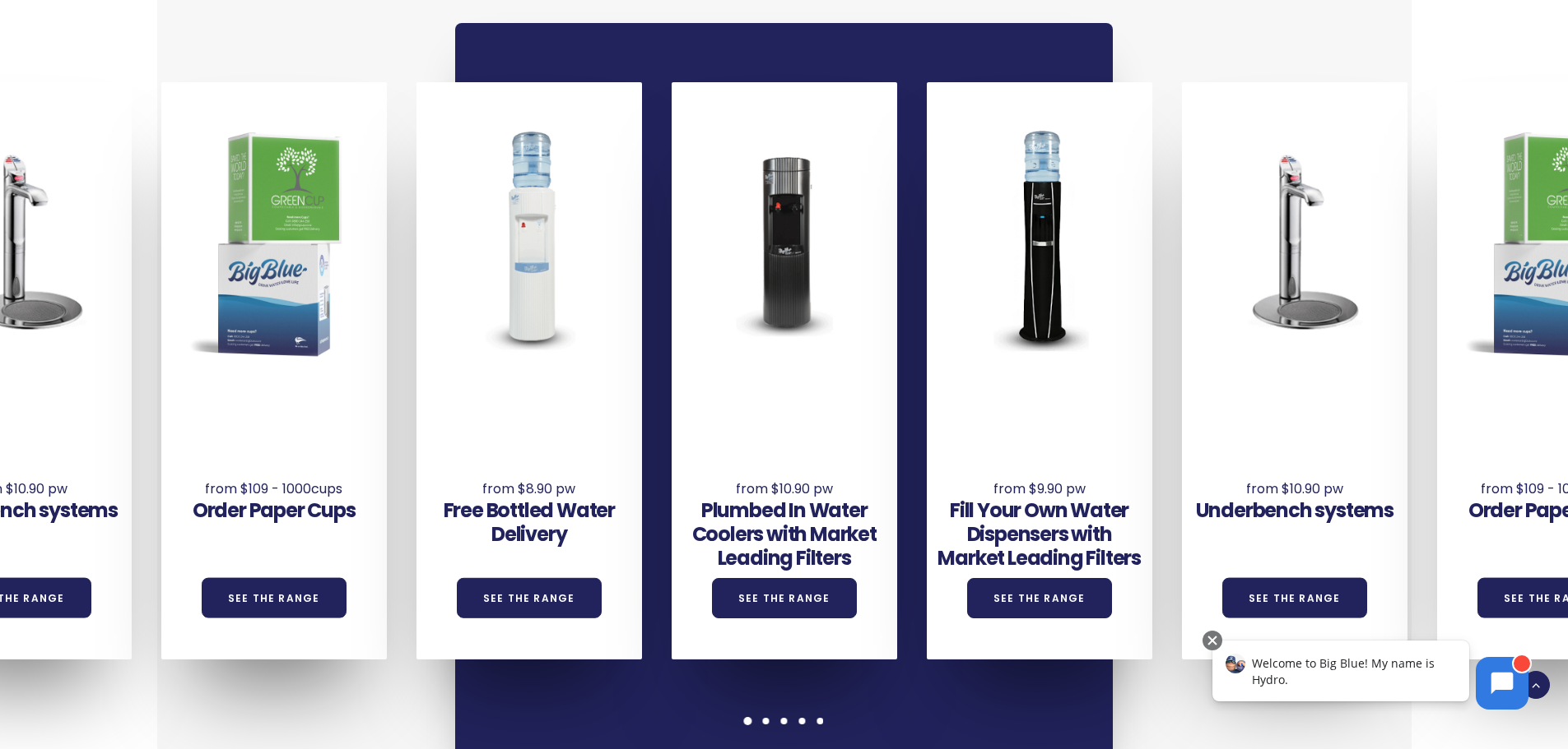
drag, startPoint x: 890, startPoint y: 445, endPoint x: 909, endPoint y: 446, distance: 19.0
click at [916, 446] on div "Underbench systems See the Range Order Paper Cups See the Range Free Bottled Wa…" at bounding box center [1309, 371] width 3062 height 578
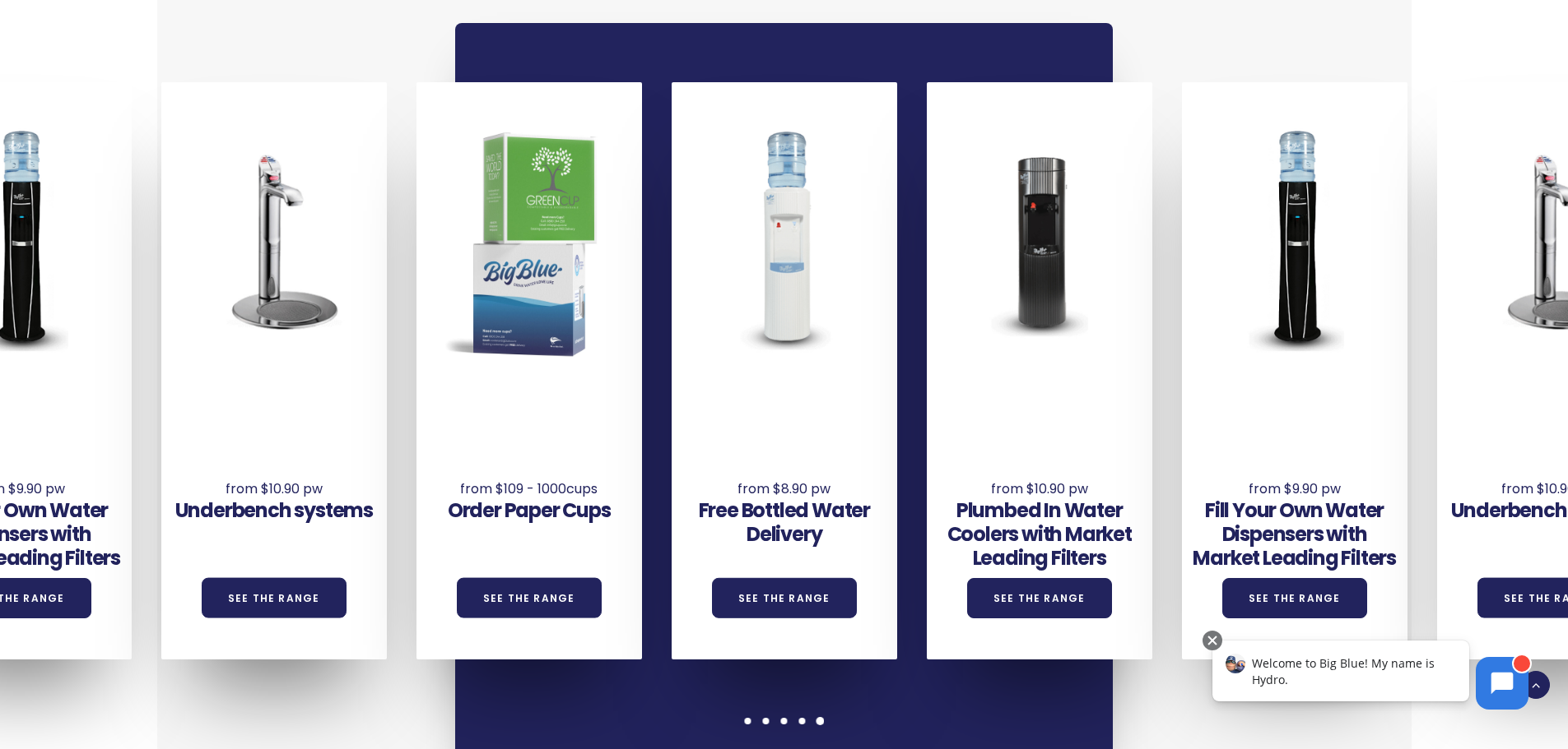
drag, startPoint x: 654, startPoint y: 425, endPoint x: 950, endPoint y: 447, distance: 296.8
click at [641, 446] on div "Order Paper Cups See the Range" at bounding box center [529, 480] width 225 height 181
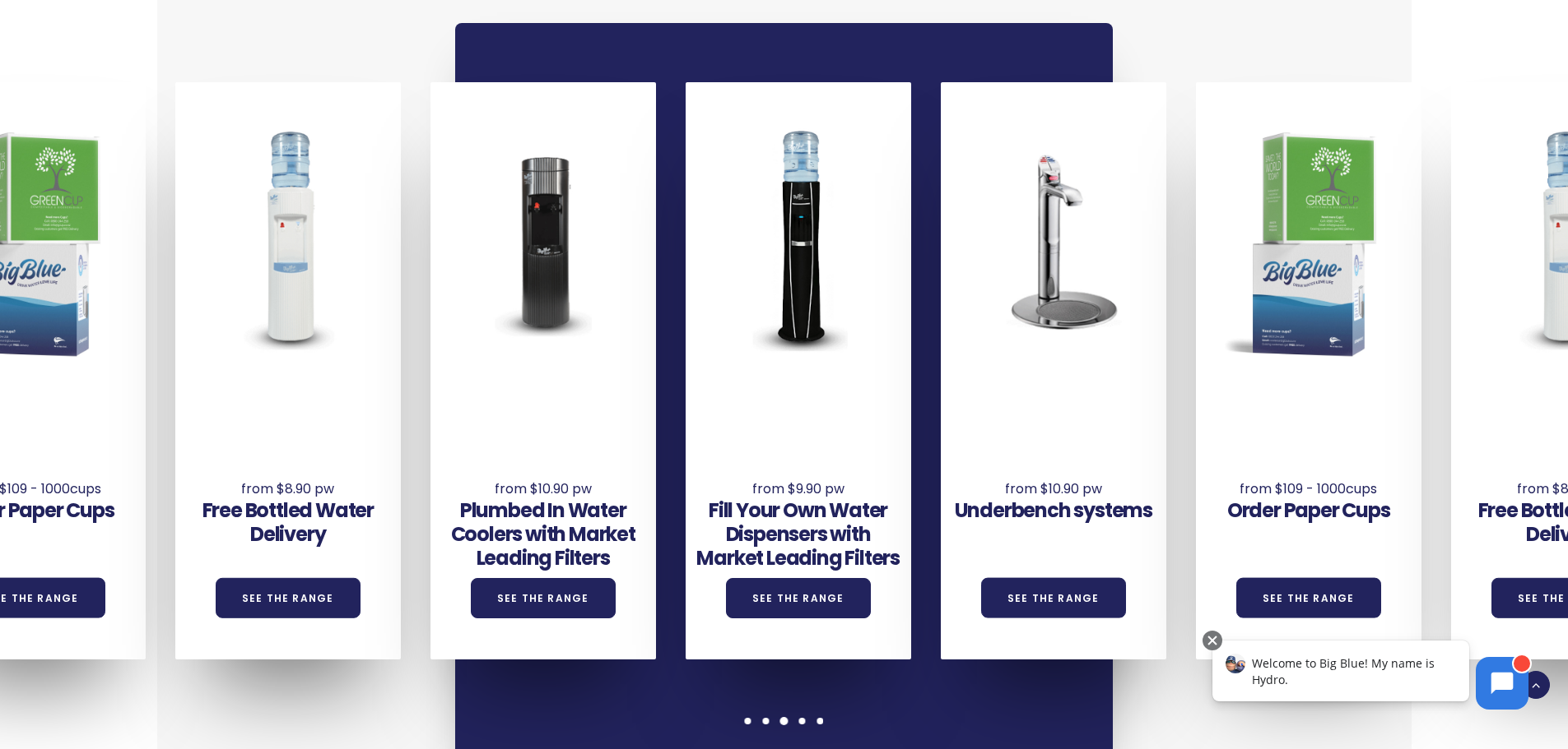
drag, startPoint x: 713, startPoint y: 430, endPoint x: 1010, endPoint y: 450, distance: 297.7
click at [1019, 450] on div "Underbench systems See the Range" at bounding box center [1053, 480] width 225 height 181
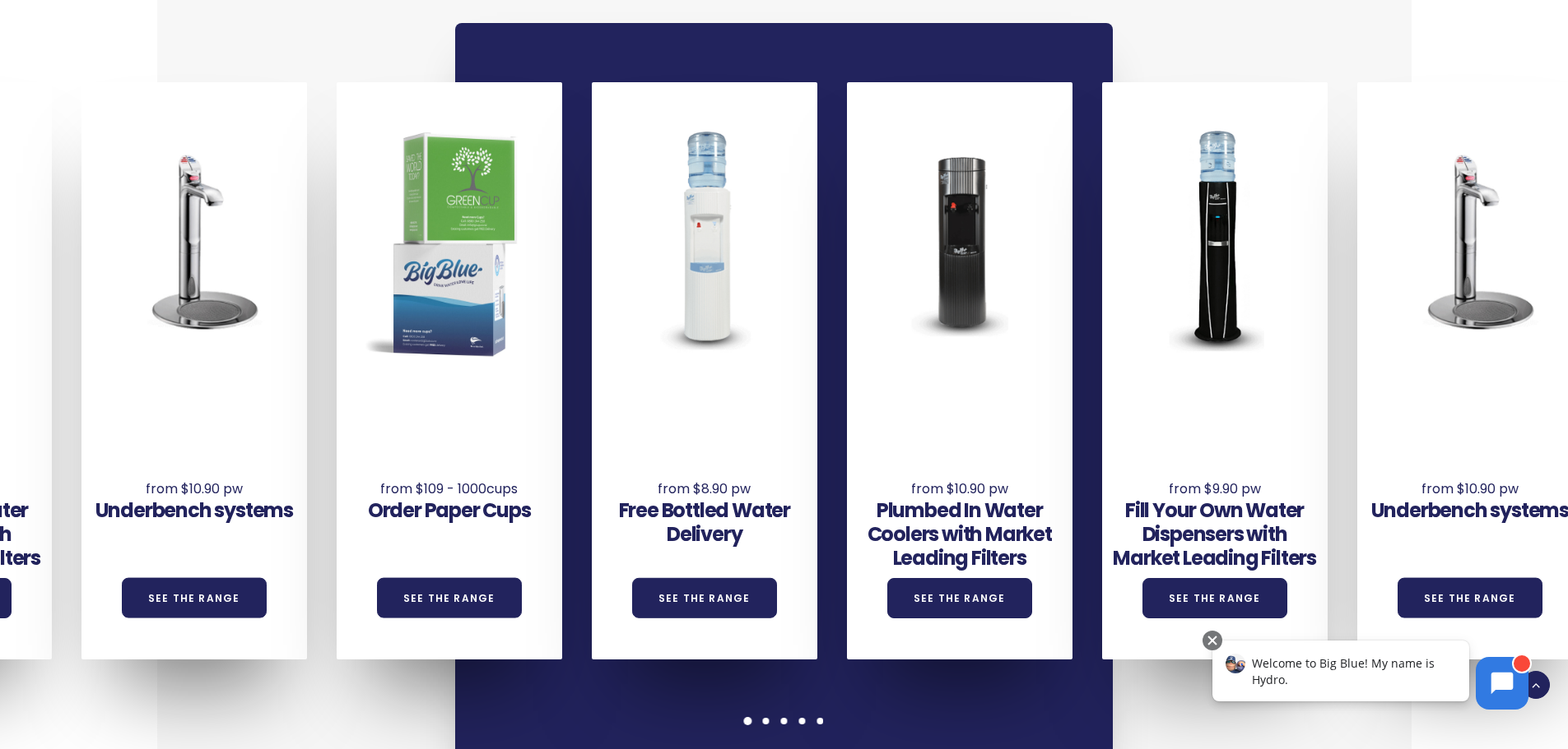
drag, startPoint x: 920, startPoint y: 451, endPoint x: 1147, endPoint y: 478, distance: 228.6
click at [1268, 489] on div "Underbench systems See the Range Order Paper Cups See the Range Free Bottled Wa…" at bounding box center [210, 371] width 3062 height 578
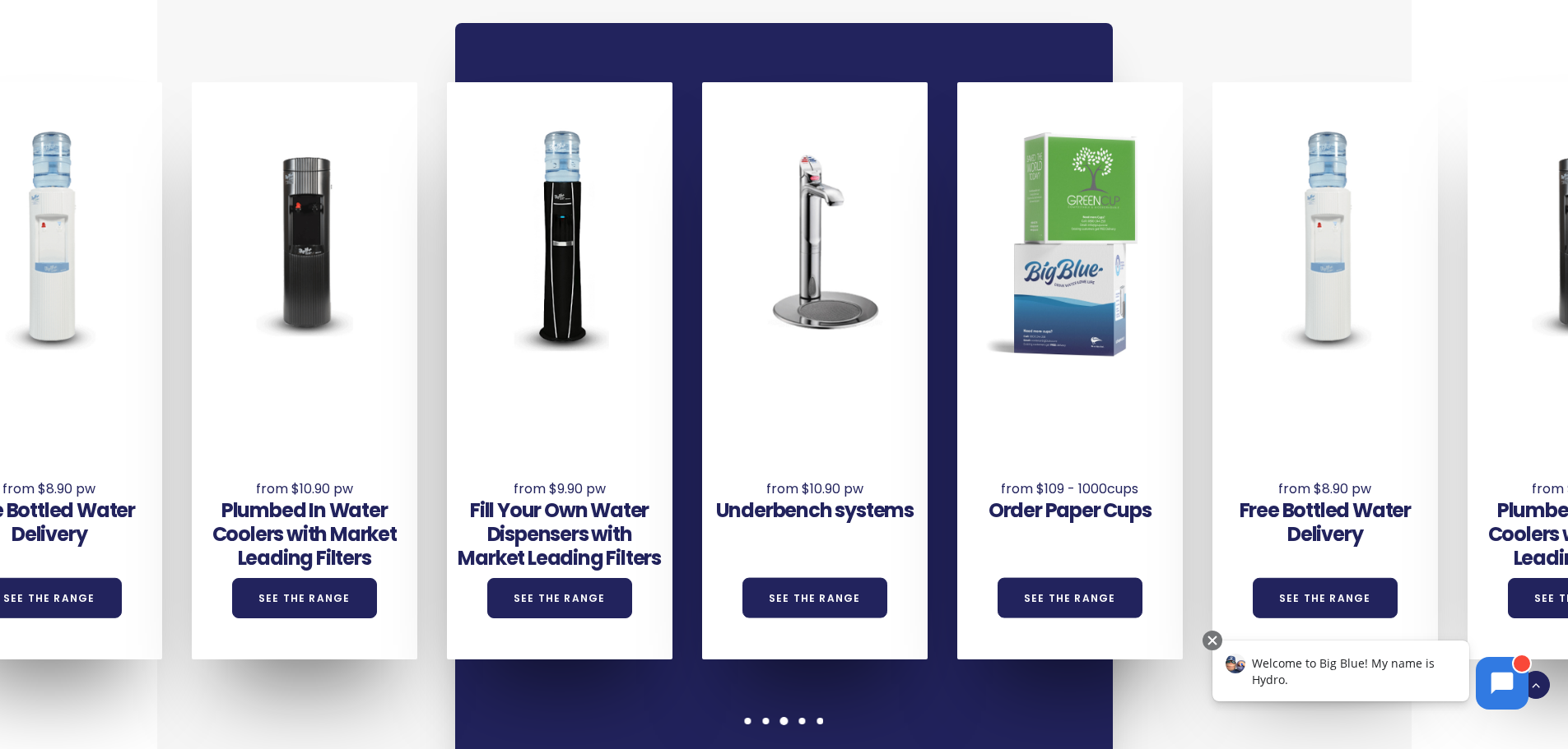
drag, startPoint x: 281, startPoint y: 362, endPoint x: 509, endPoint y: 381, distance: 228.8
click at [417, 390] on div "Plumbed In Water Coolers with Market Leading Filters See the Range" at bounding box center [305, 503] width 225 height 228
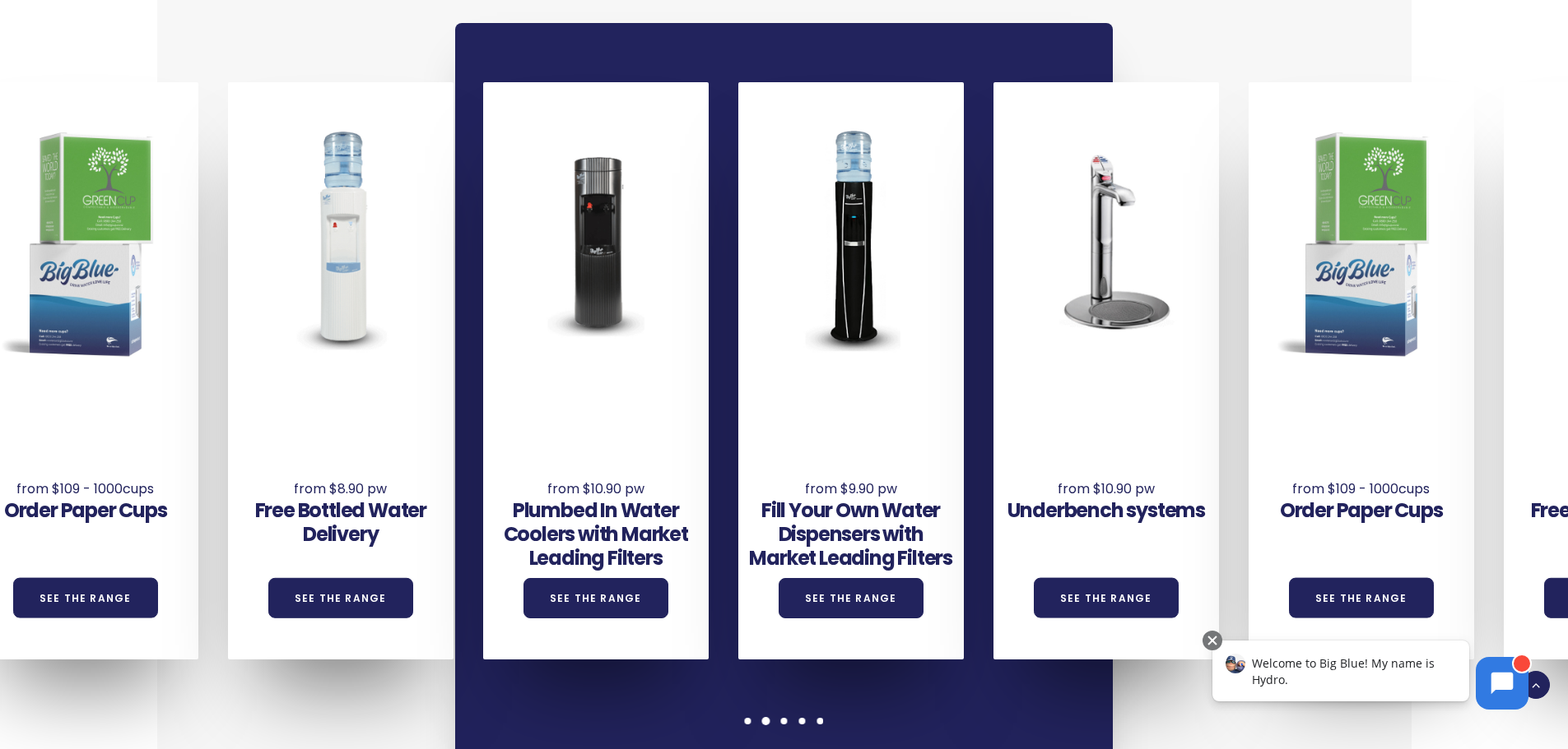
drag, startPoint x: 445, startPoint y: 382, endPoint x: 604, endPoint y: 393, distance: 159.4
click at [453, 393] on div "Free Bottled Water Delivery See the Range" at bounding box center [341, 492] width 225 height 205
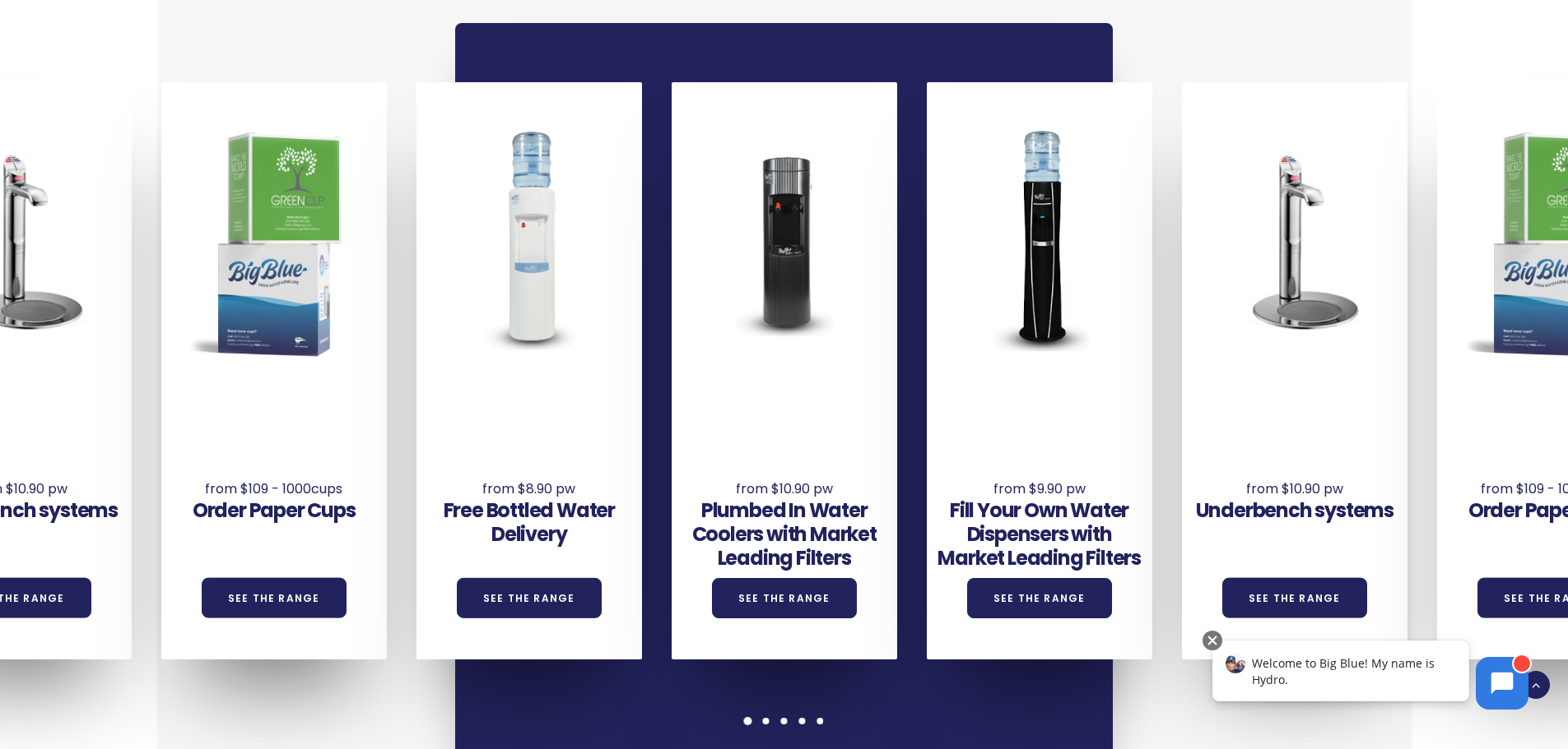
drag, startPoint x: 433, startPoint y: 394, endPoint x: 815, endPoint y: 407, distance: 382.2
click at [791, 407] on div "Underbench systems See the Range Order Paper Cups See the Range Free Bottled Wa…" at bounding box center [1309, 371] width 3062 height 578
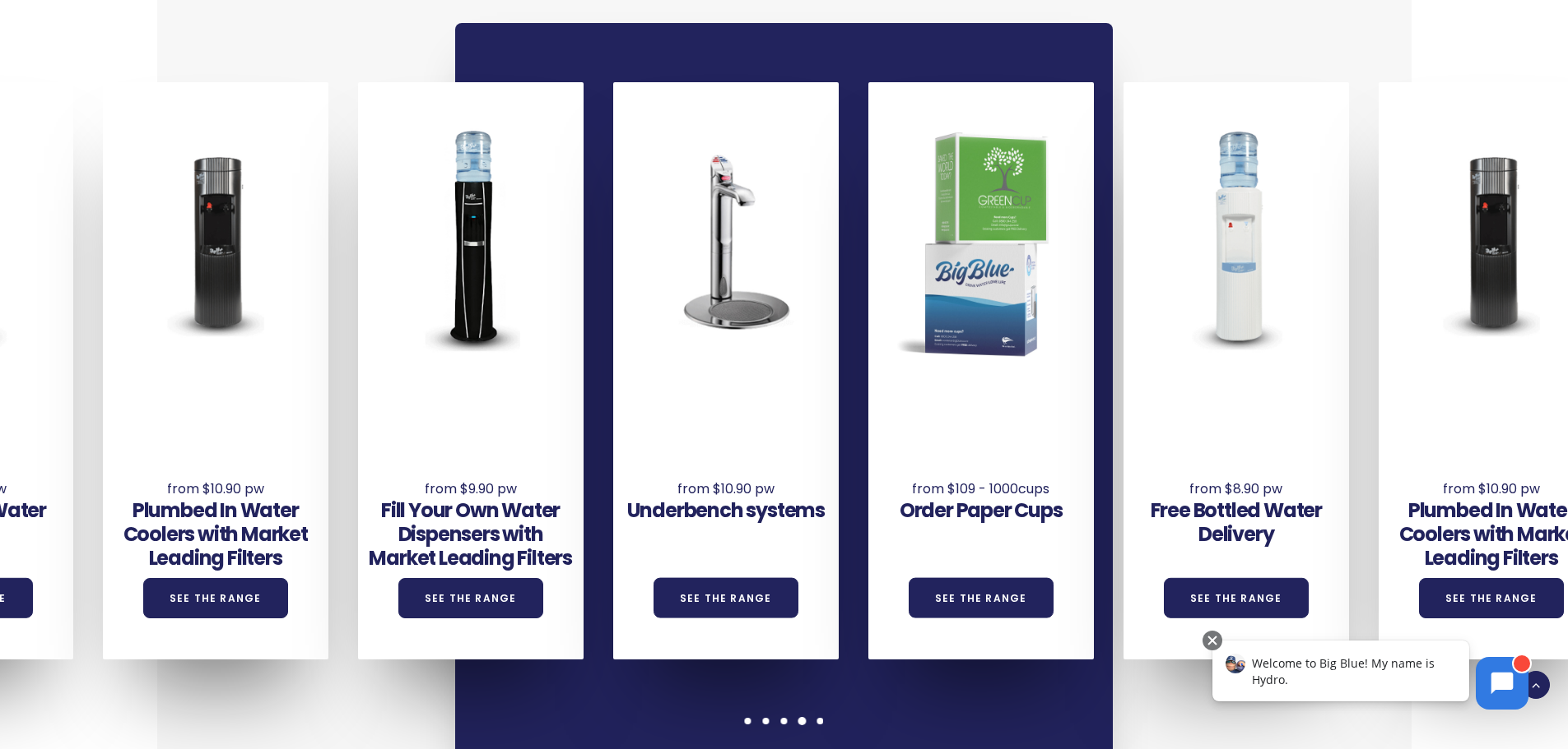
drag, startPoint x: 648, startPoint y: 389, endPoint x: 1022, endPoint y: 416, distance: 375.0
click at [869, 416] on div "Underbench systems See the Range" at bounding box center [740, 371] width 255 height 578
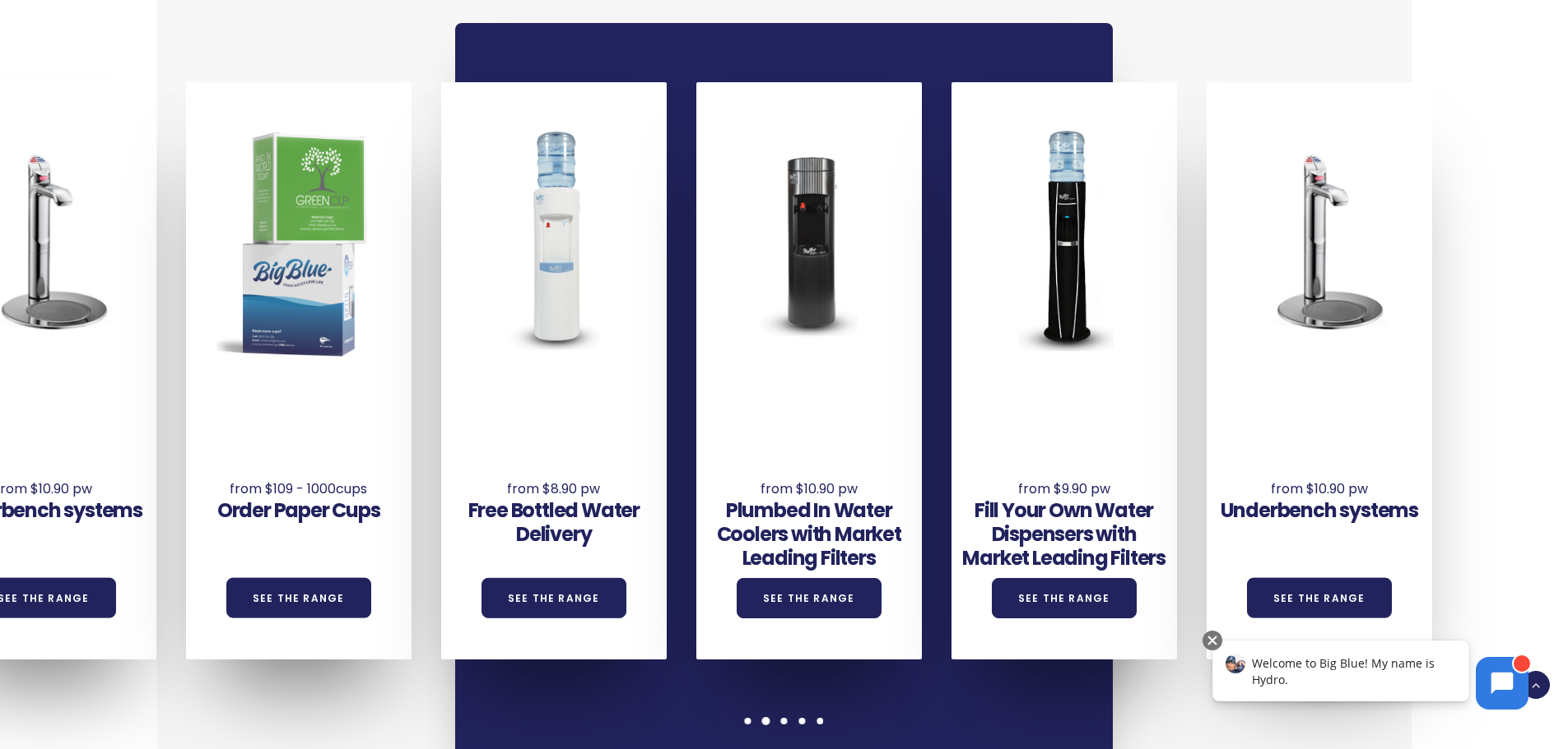
drag, startPoint x: 679, startPoint y: 401, endPoint x: 1090, endPoint y: 426, distance: 411.8
click at [1087, 426] on div "Underbench systems See the Range Order Paper Cups See the Range Free Bottled Wa…" at bounding box center [59, 371] width 3062 height 578
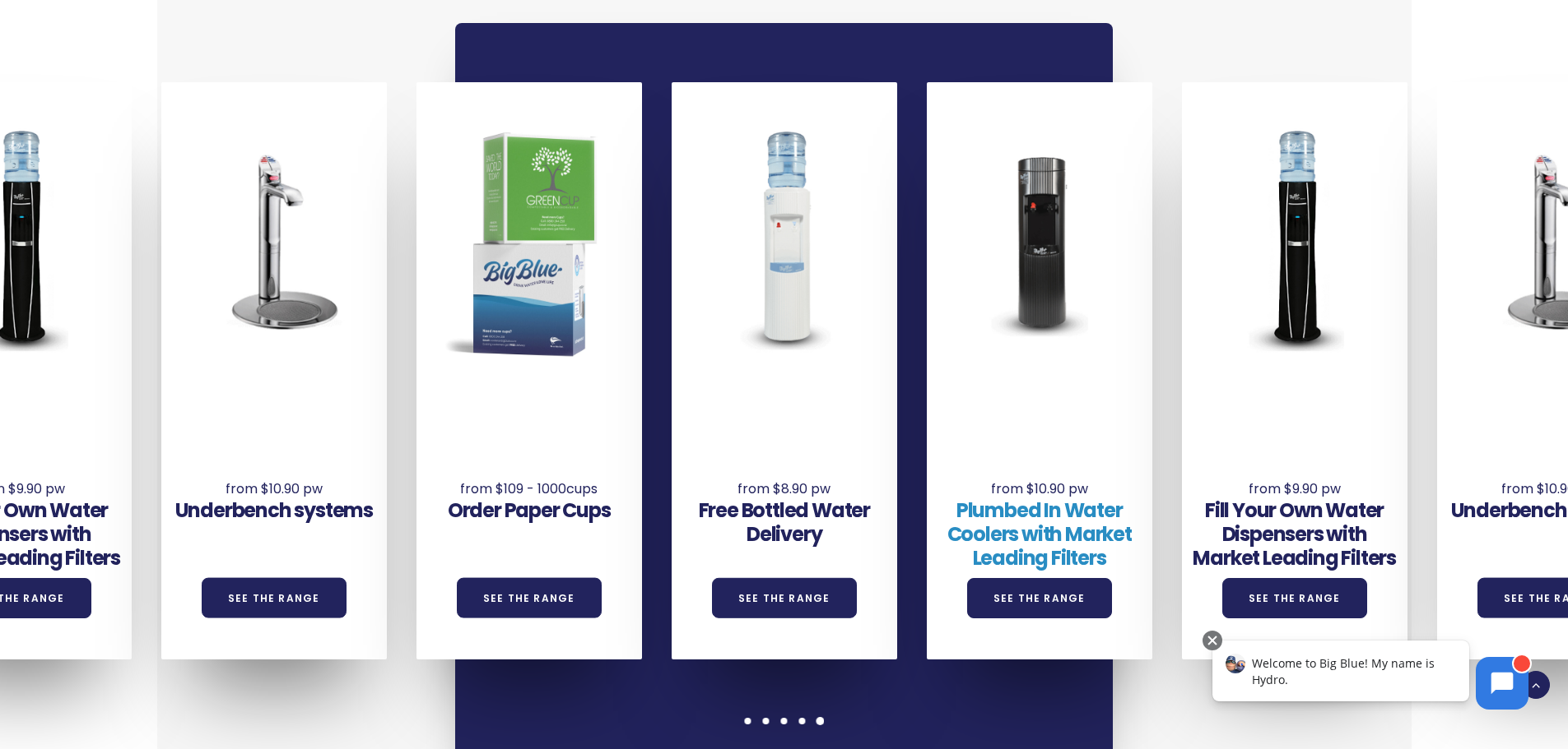
click at [1053, 526] on link "Plumbed In Water Coolers with Market Leading Filters" at bounding box center [1039, 535] width 184 height 74
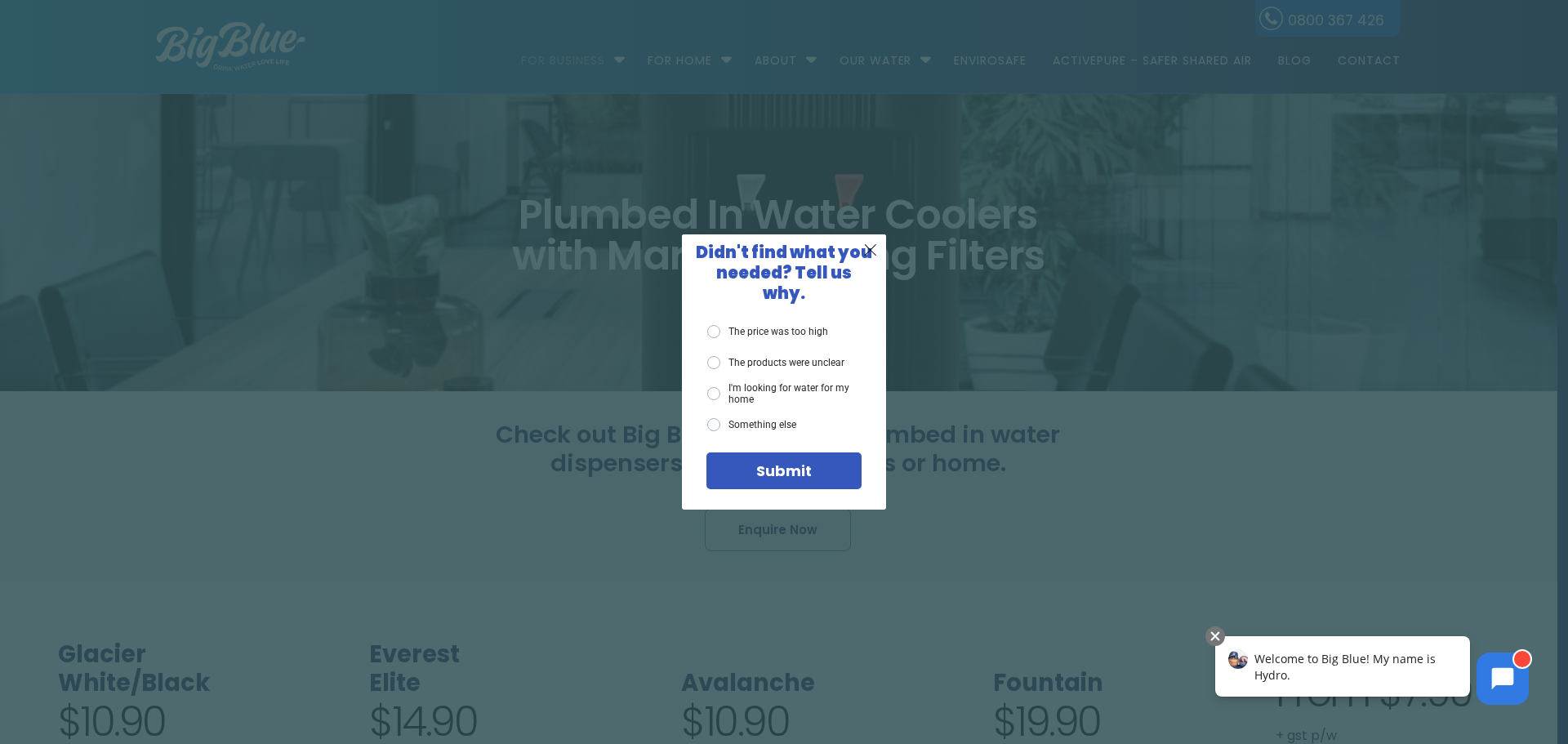
click at [418, 235] on div "X Didn't find what you needed? Tell us why. The price was too high The products…" at bounding box center [784, 372] width 1568 height 744
click at [870, 260] on span "X" at bounding box center [870, 249] width 15 height 20
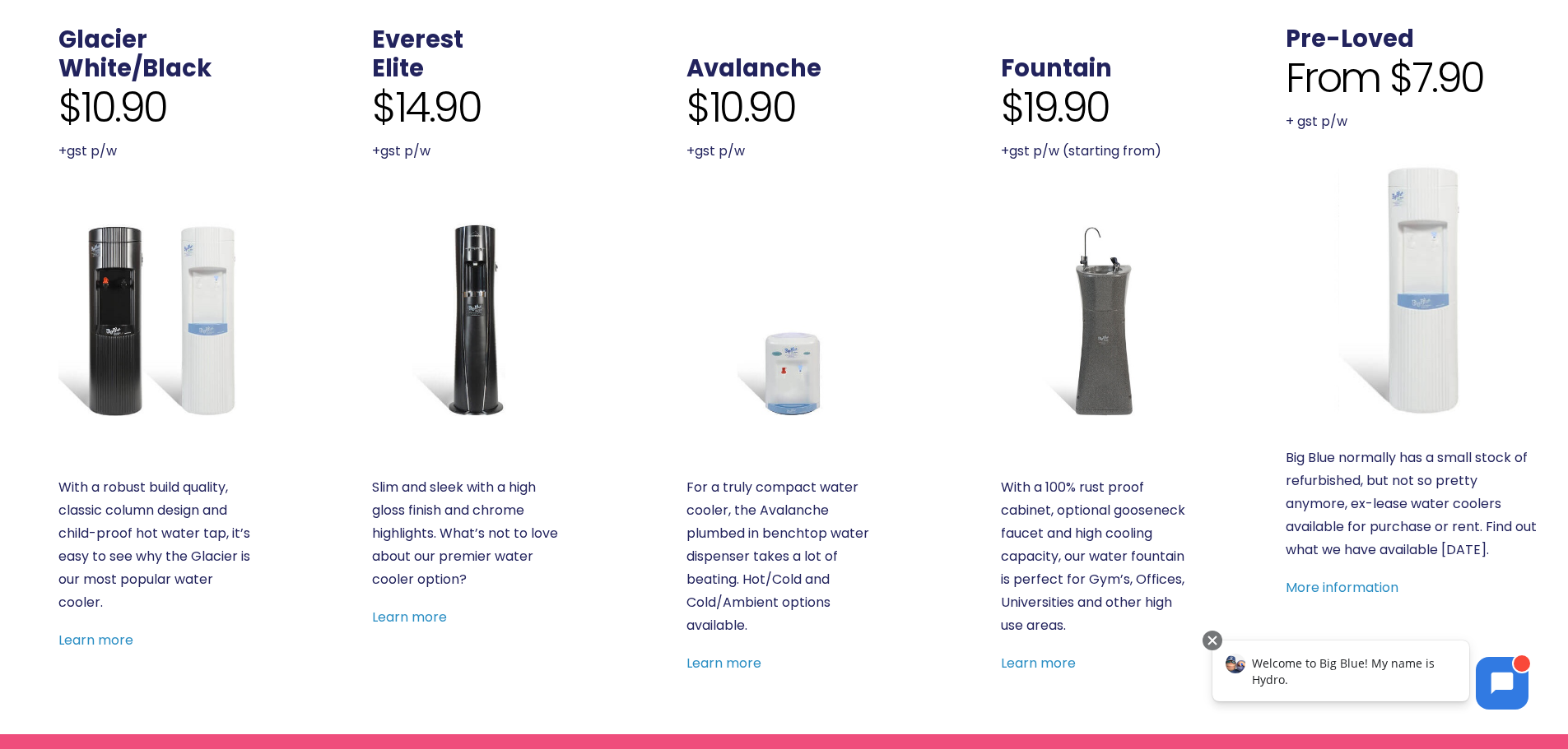
scroll to position [740, 0]
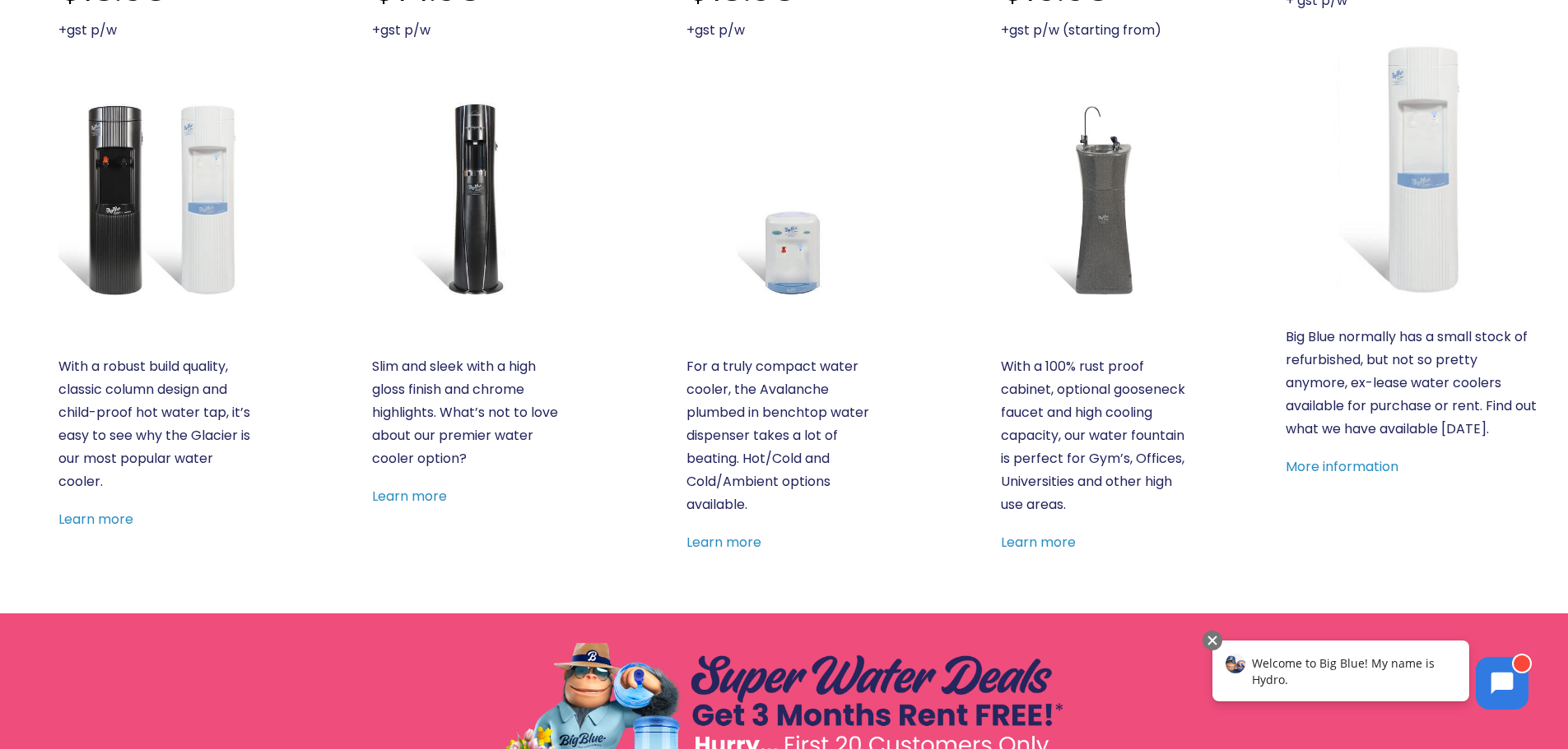
click at [102, 504] on div "With a robust build quality, classic column design and child-proof hot water ta…" at bounding box center [156, 444] width 195 height 176
click at [113, 520] on link "Learn more" at bounding box center [96, 519] width 74 height 19
